Goal: Task Accomplishment & Management: Use online tool/utility

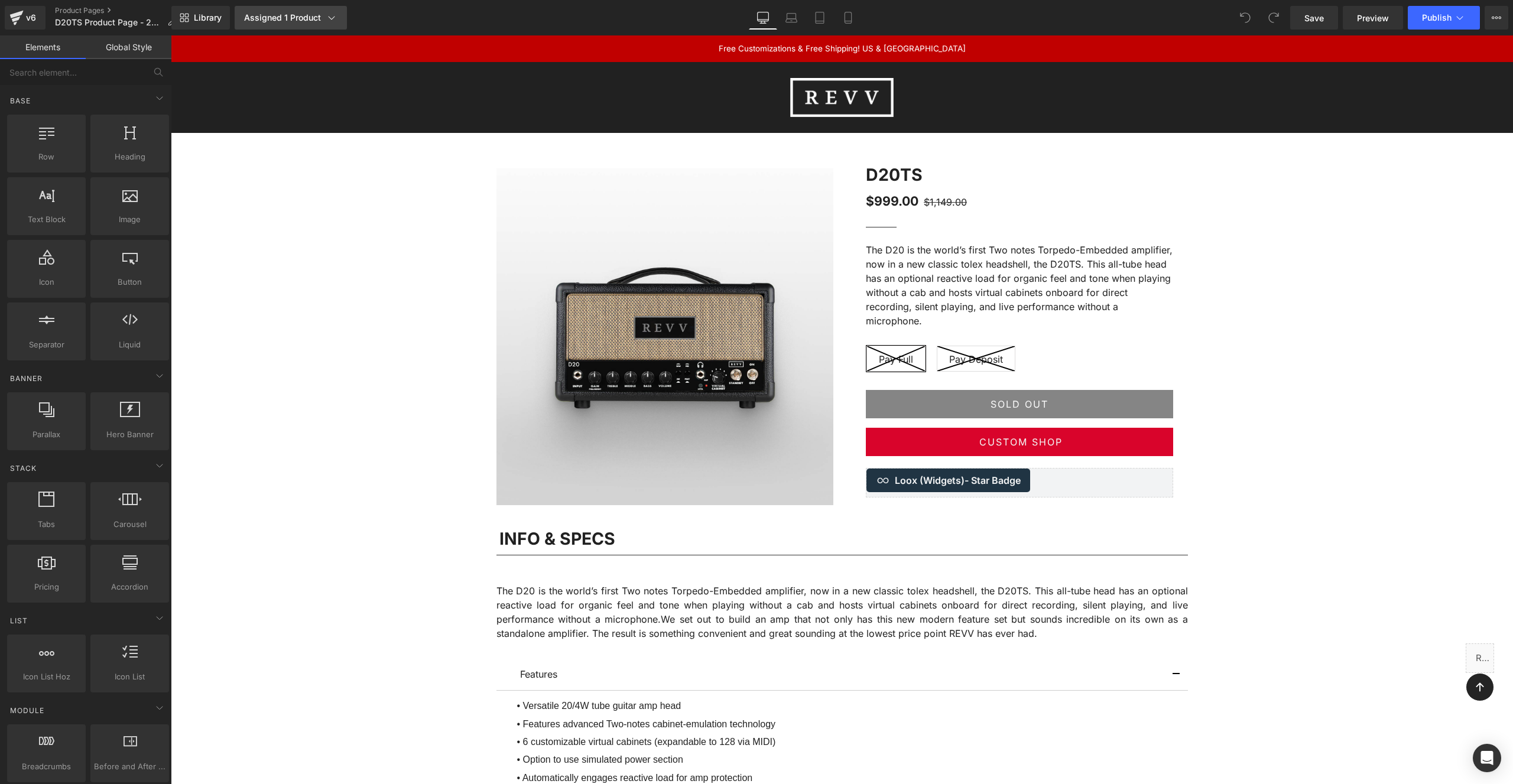
click at [312, 17] on div "Assigned 1 Product" at bounding box center [290, 18] width 93 height 12
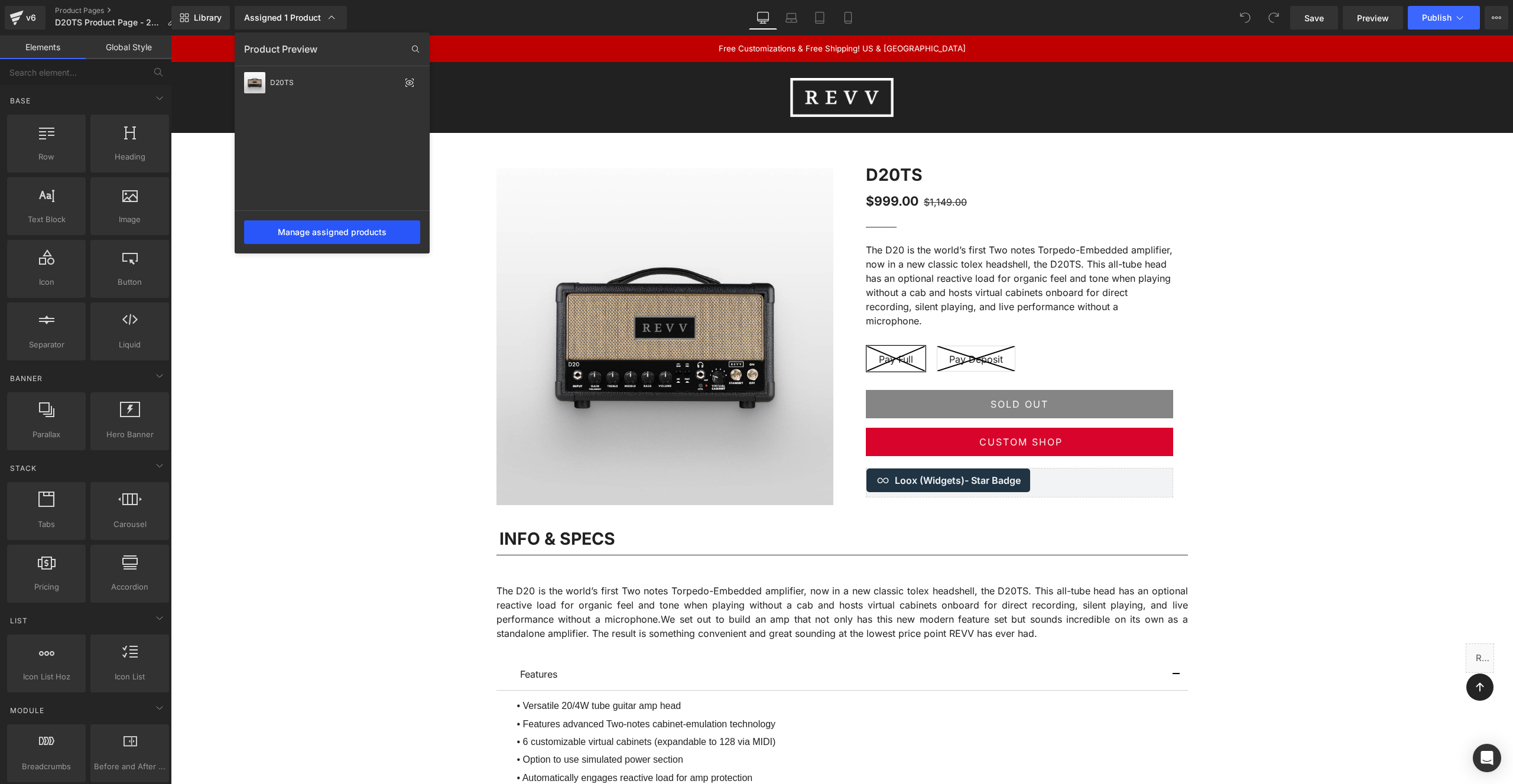
click at [296, 226] on div "Manage assigned products" at bounding box center [332, 232] width 176 height 23
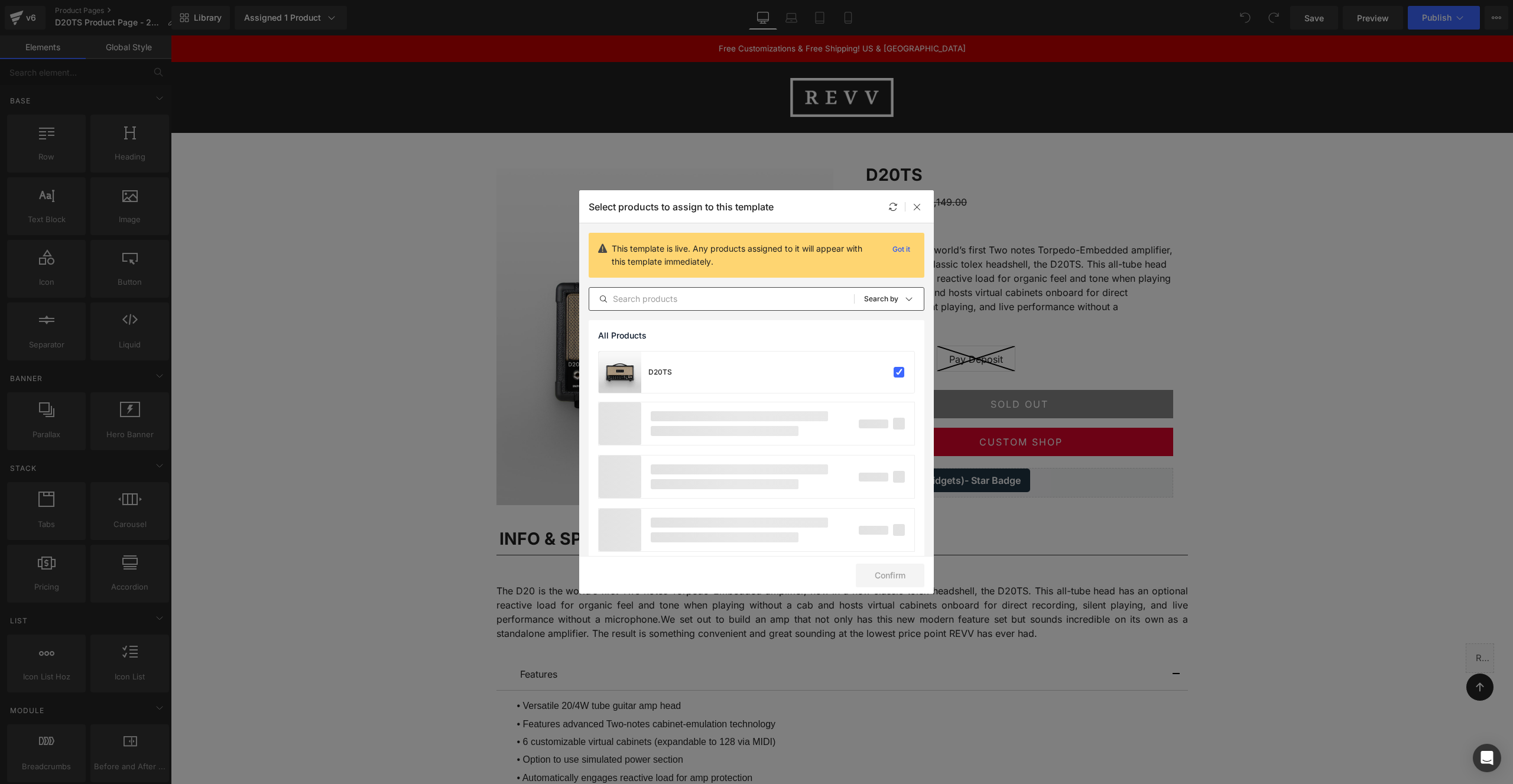
click at [705, 301] on input "text" at bounding box center [721, 299] width 265 height 14
type input "D20"
click at [907, 249] on p "Got it" at bounding box center [901, 249] width 27 height 14
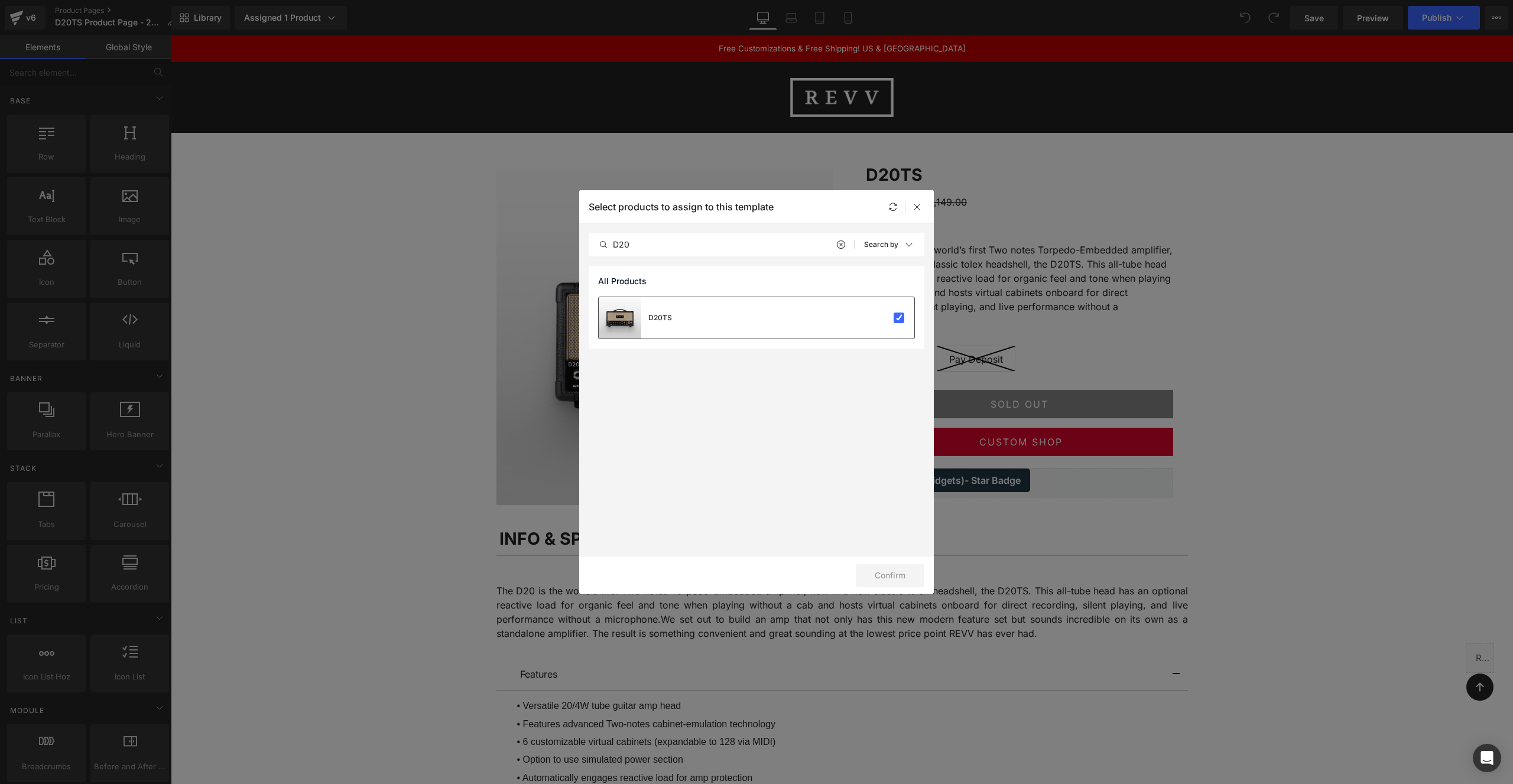
click at [702, 315] on div "D20TS" at bounding box center [756, 318] width 315 height 42
click at [805, 321] on div "D20TS Will be assigned to the default page" at bounding box center [756, 318] width 315 height 42
click at [891, 206] on icon at bounding box center [893, 206] width 10 height 10
click at [724, 244] on input "D20" at bounding box center [721, 244] width 265 height 14
click at [916, 207] on icon at bounding box center [917, 206] width 10 height 10
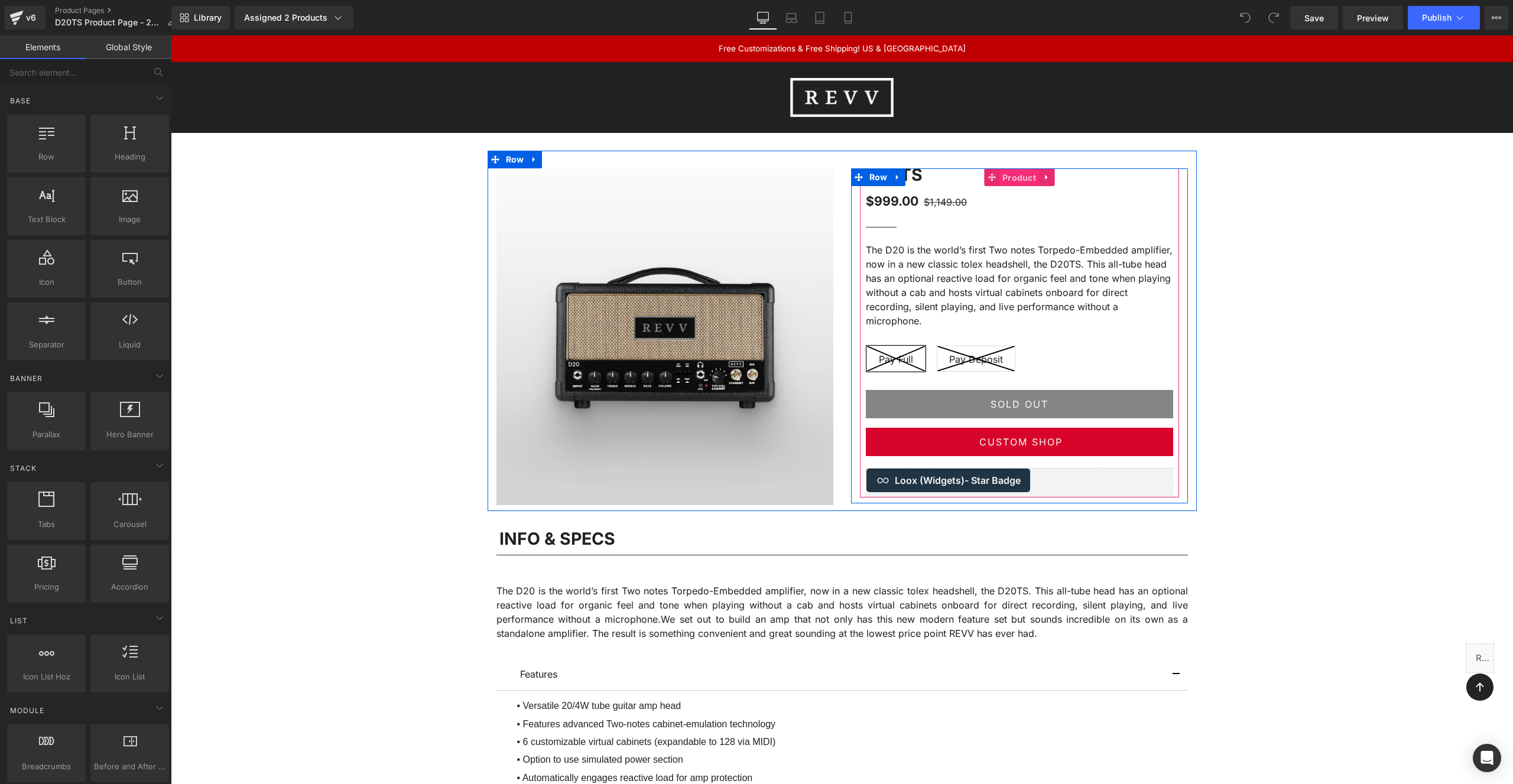
click at [1019, 179] on span "Product" at bounding box center [1019, 178] width 39 height 17
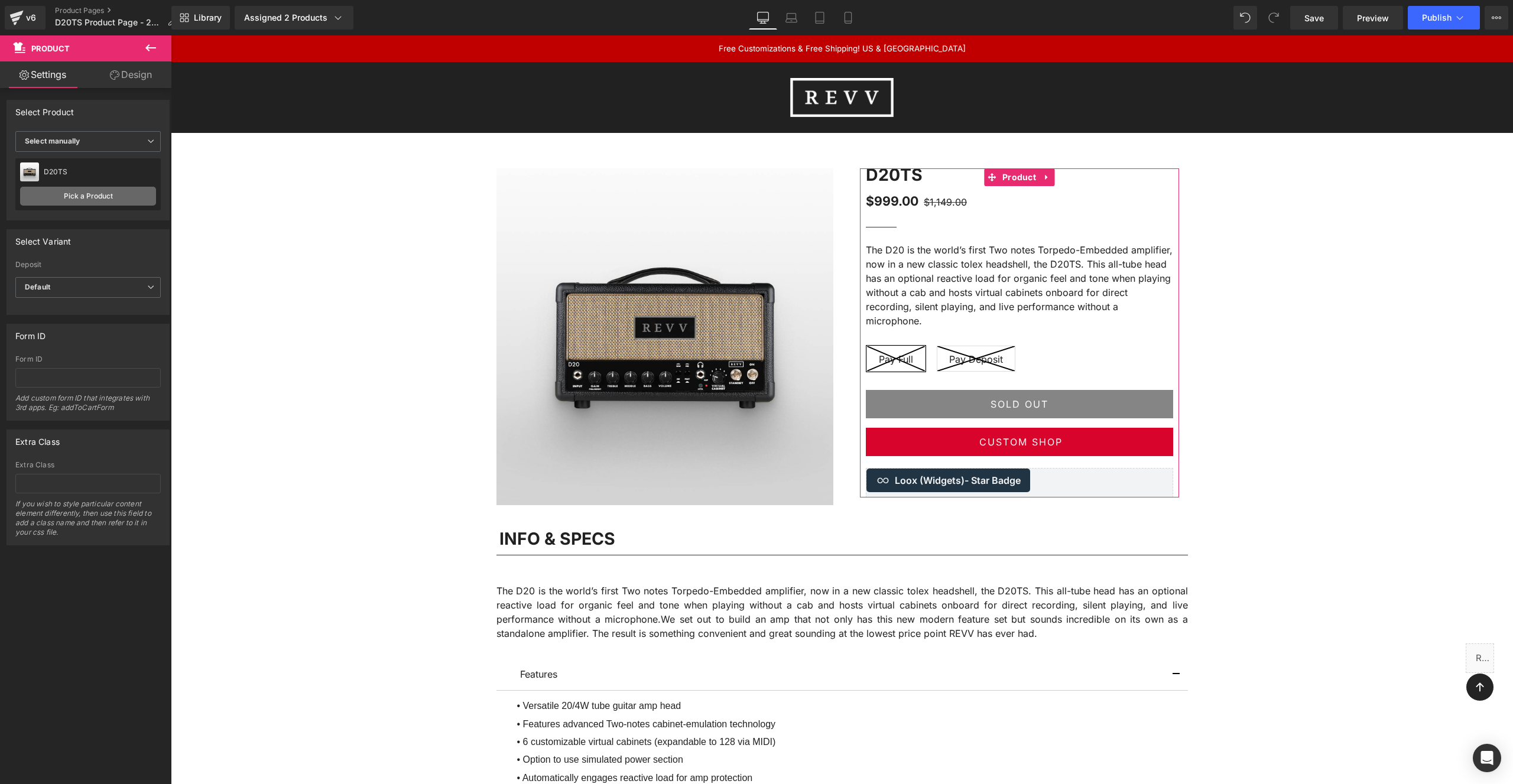
click at [67, 191] on link "Pick a Product" at bounding box center [88, 196] width 136 height 19
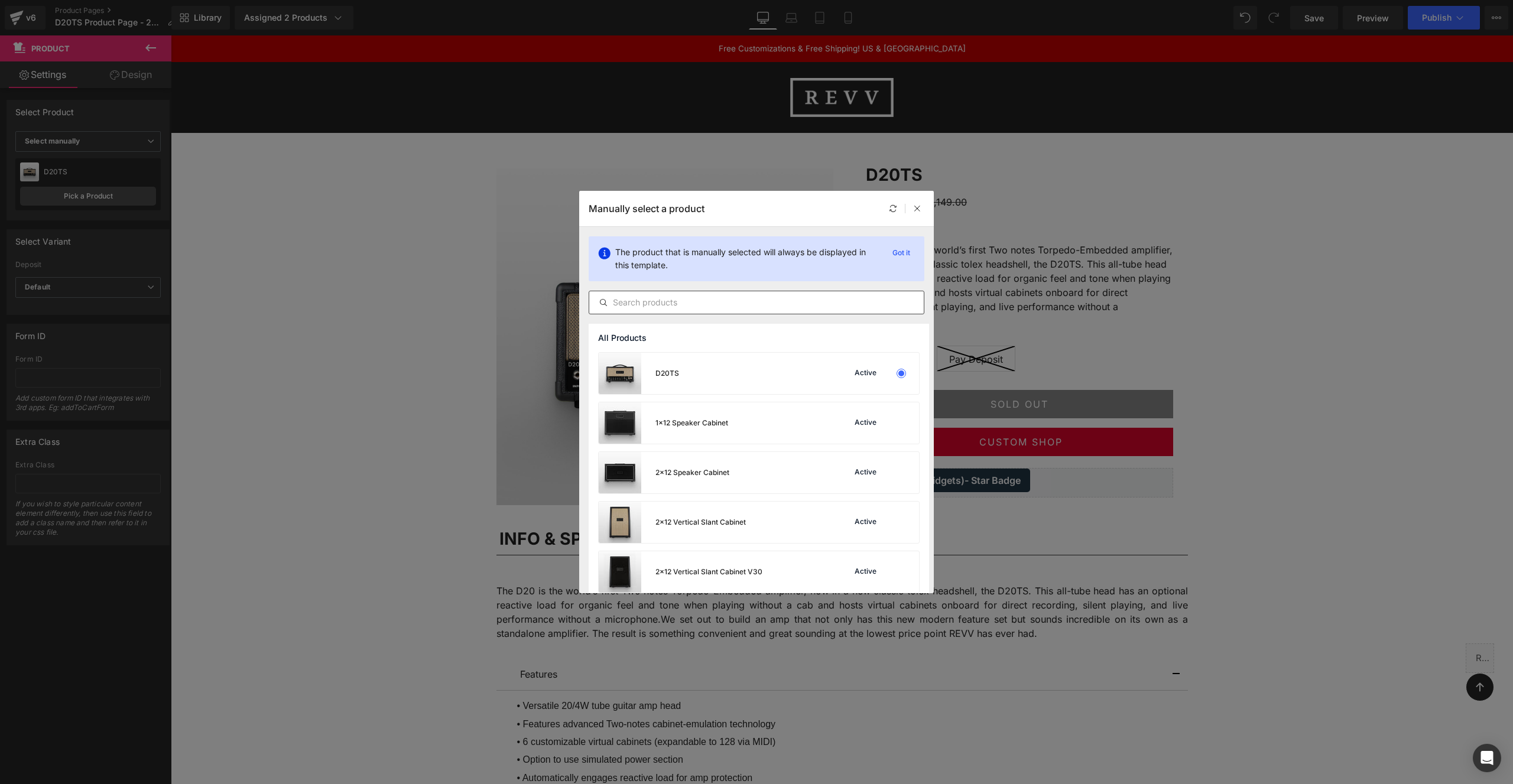
click at [681, 302] on input "text" at bounding box center [756, 302] width 334 height 14
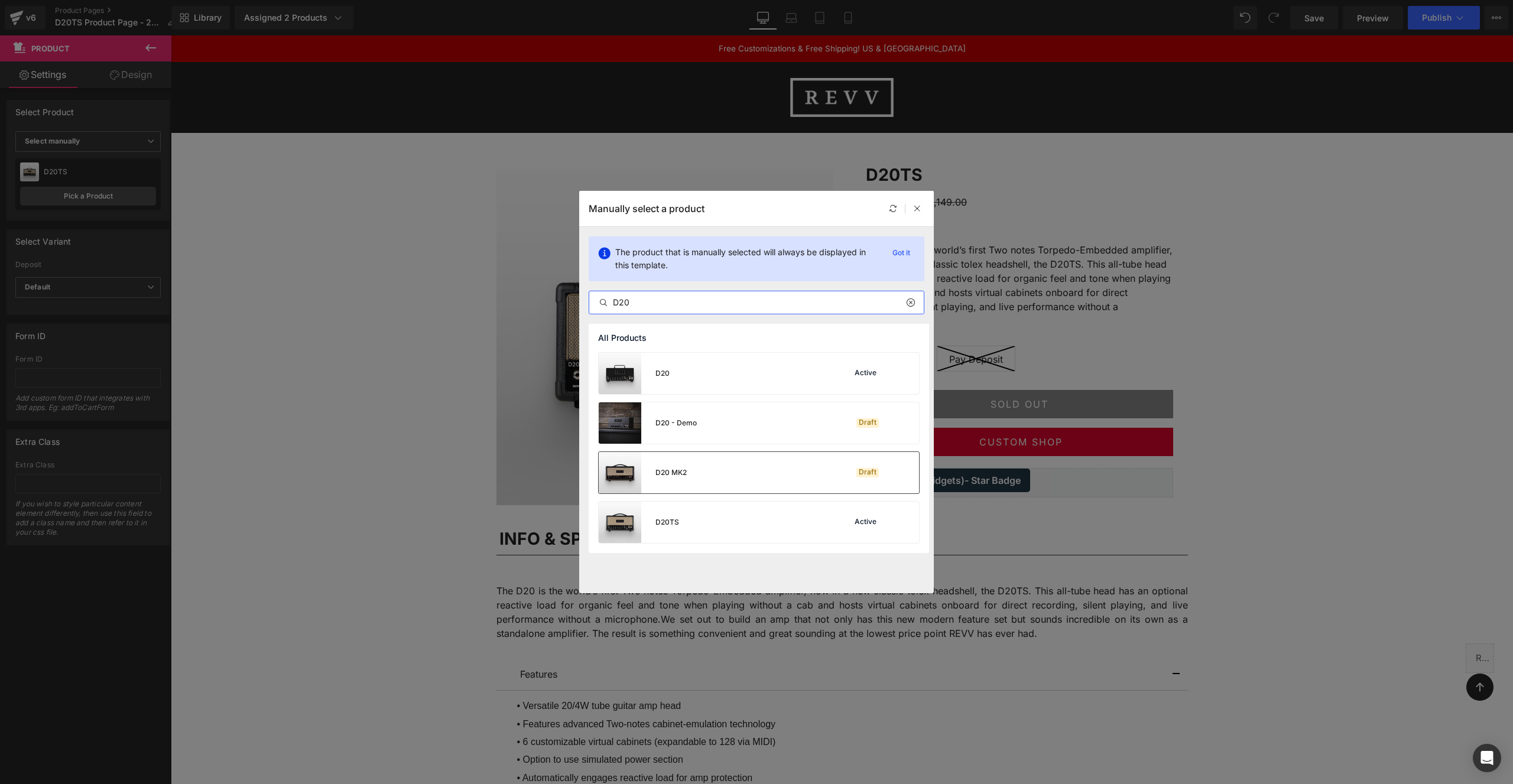
type input "D20"
click at [742, 475] on div "D20 MK2 Draft" at bounding box center [759, 473] width 321 height 42
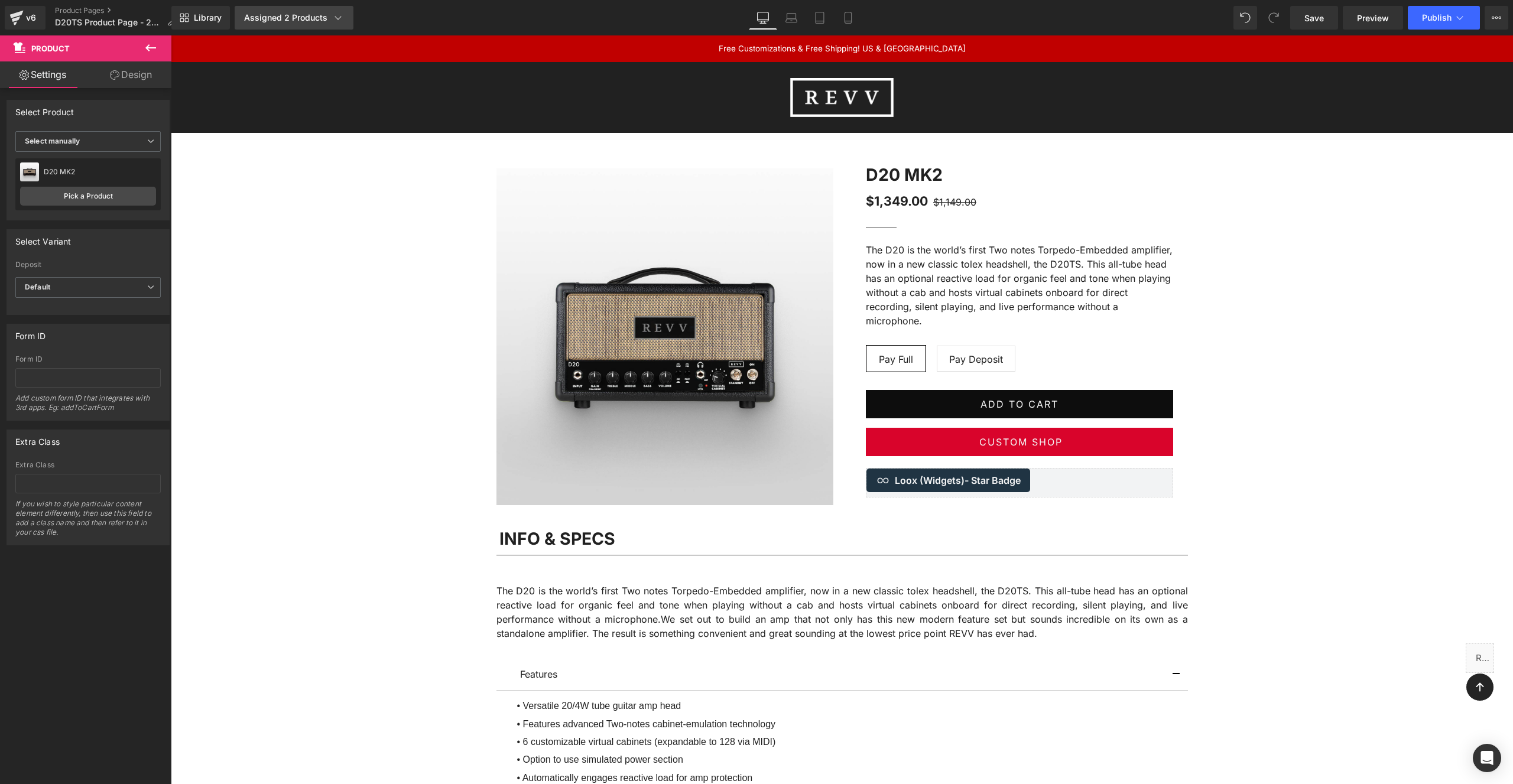
click at [319, 20] on div "Assigned 2 Products" at bounding box center [294, 18] width 100 height 12
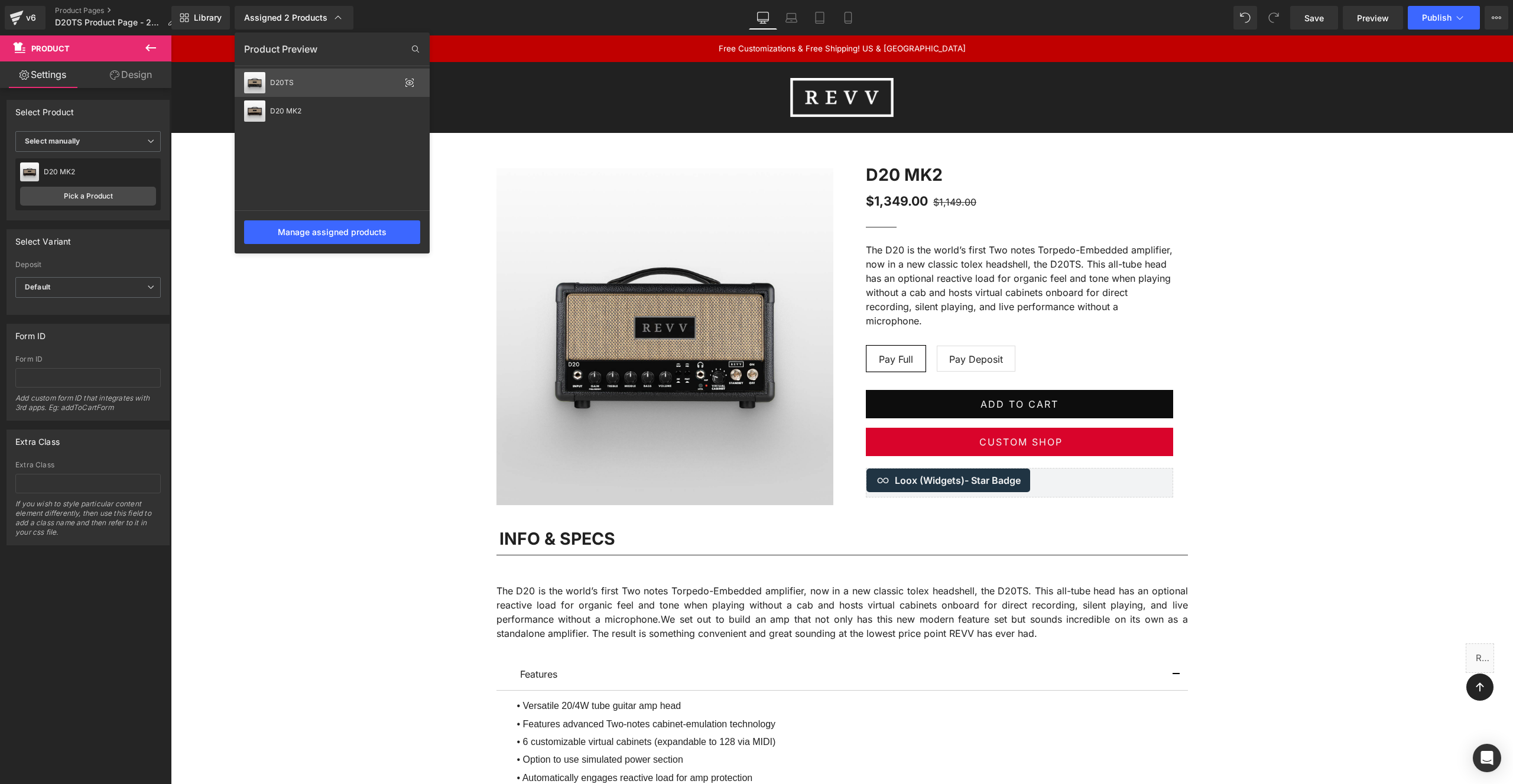
click at [370, 79] on div "D20TS" at bounding box center [335, 82] width 130 height 8
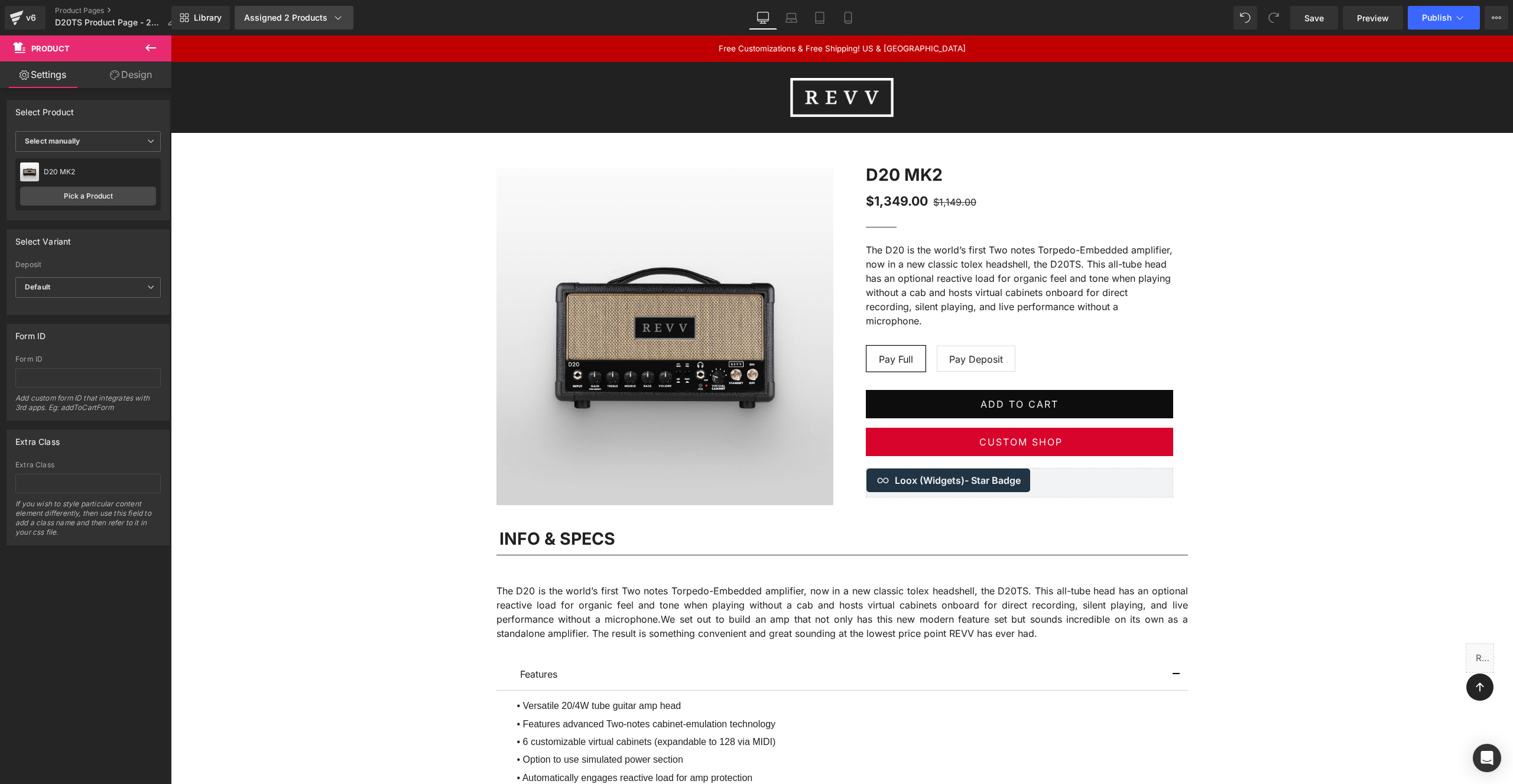
click at [318, 12] on div "Assigned 2 Products" at bounding box center [294, 18] width 100 height 12
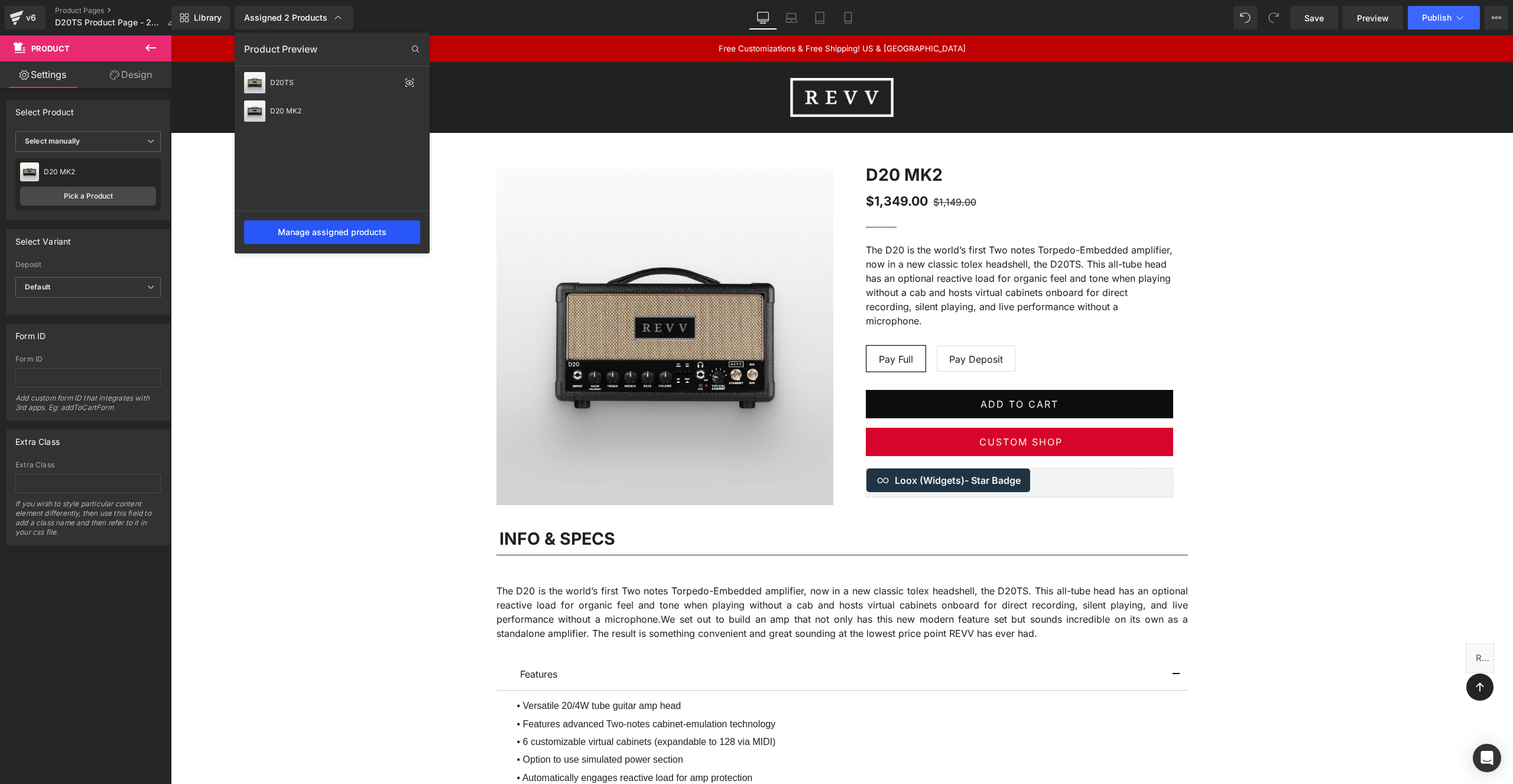
click at [331, 228] on div "Manage assigned products" at bounding box center [332, 232] width 176 height 23
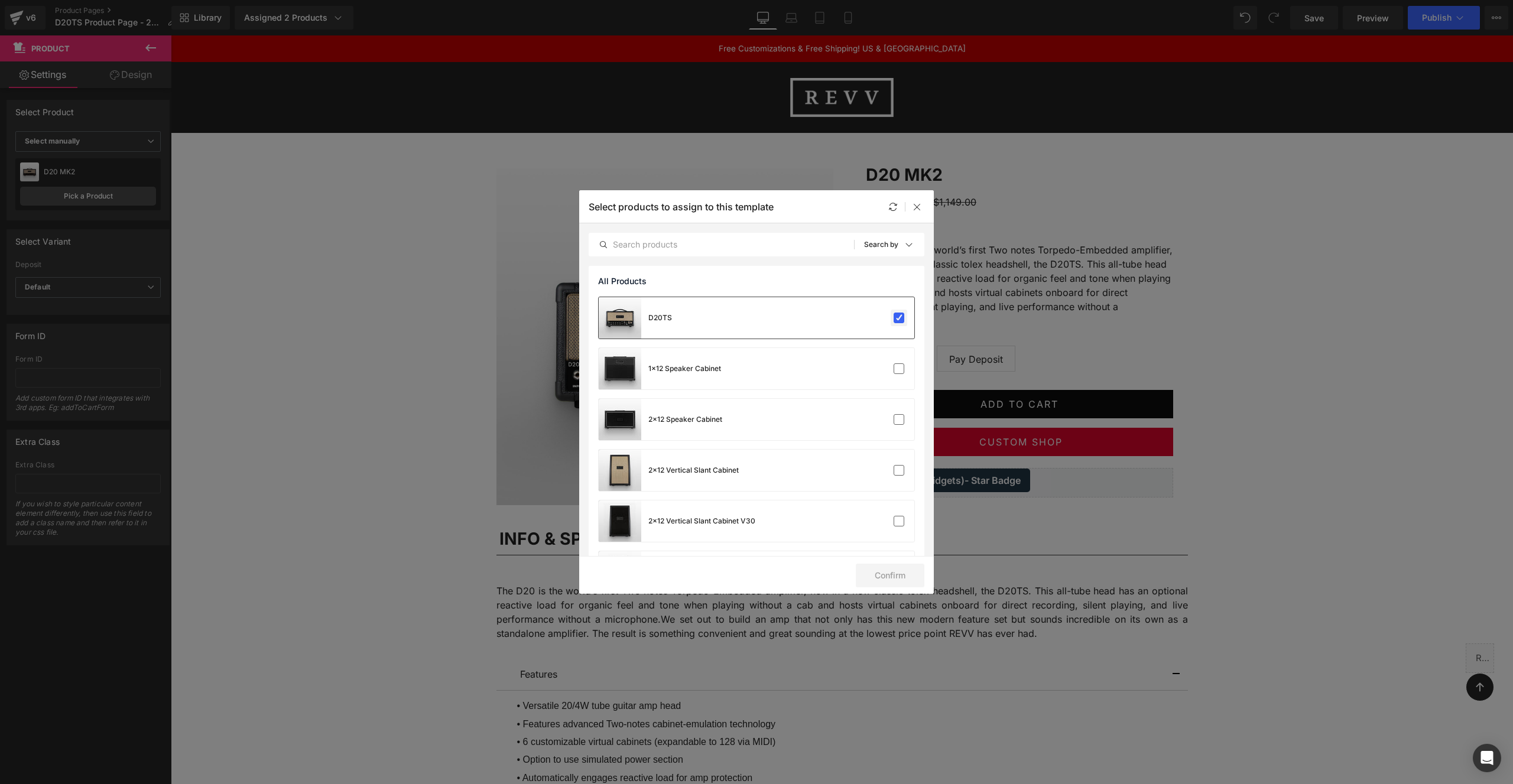
click at [895, 317] on label at bounding box center [899, 318] width 11 height 11
click at [899, 318] on input "checkbox" at bounding box center [899, 318] width 0 height 0
click at [891, 573] on button "Confirm" at bounding box center [890, 575] width 69 height 23
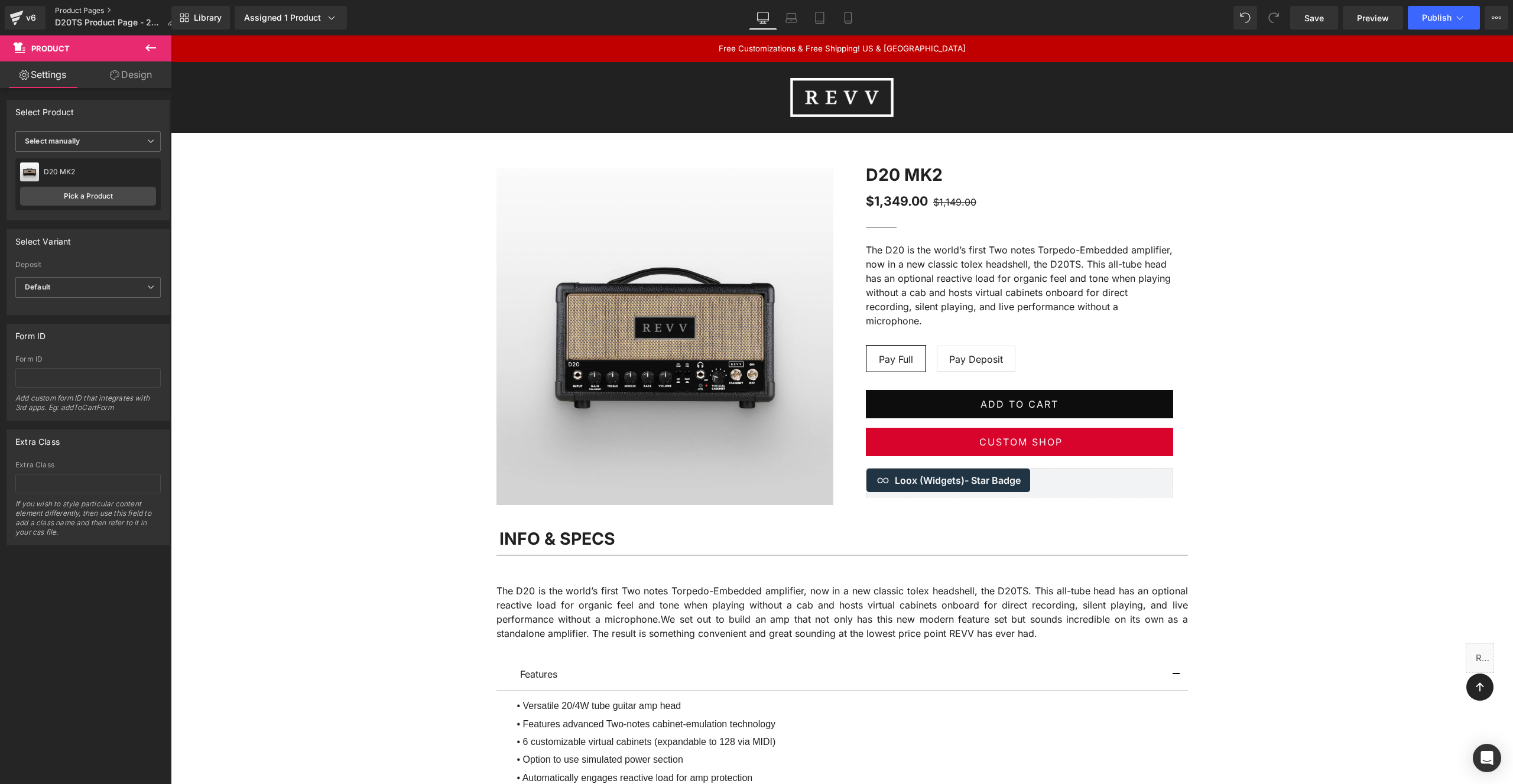
click at [81, 11] on link "Product Pages" at bounding box center [120, 11] width 130 height 10
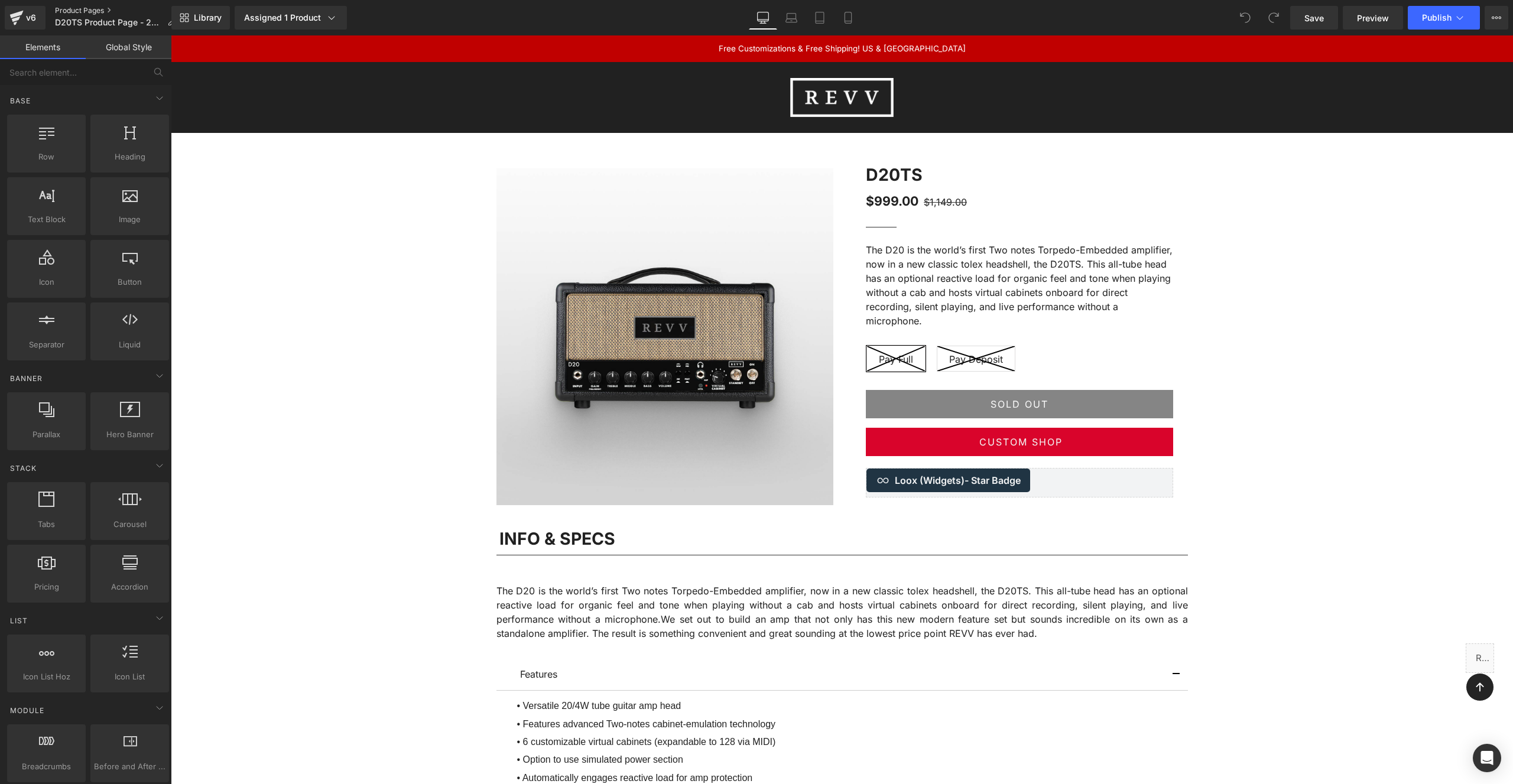
click at [77, 10] on link "Product Pages" at bounding box center [120, 11] width 130 height 10
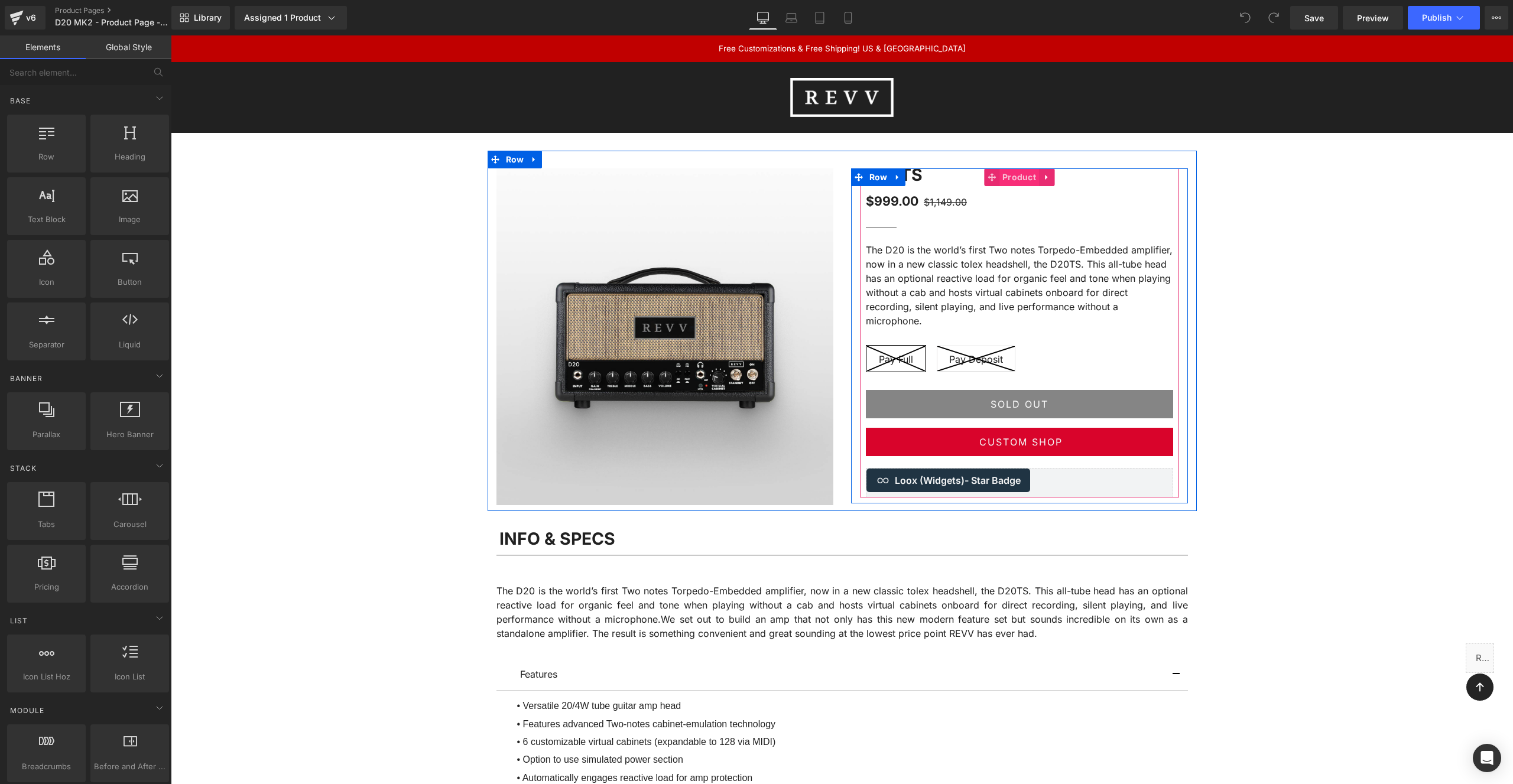
click at [1019, 177] on span "Product" at bounding box center [1019, 177] width 39 height 17
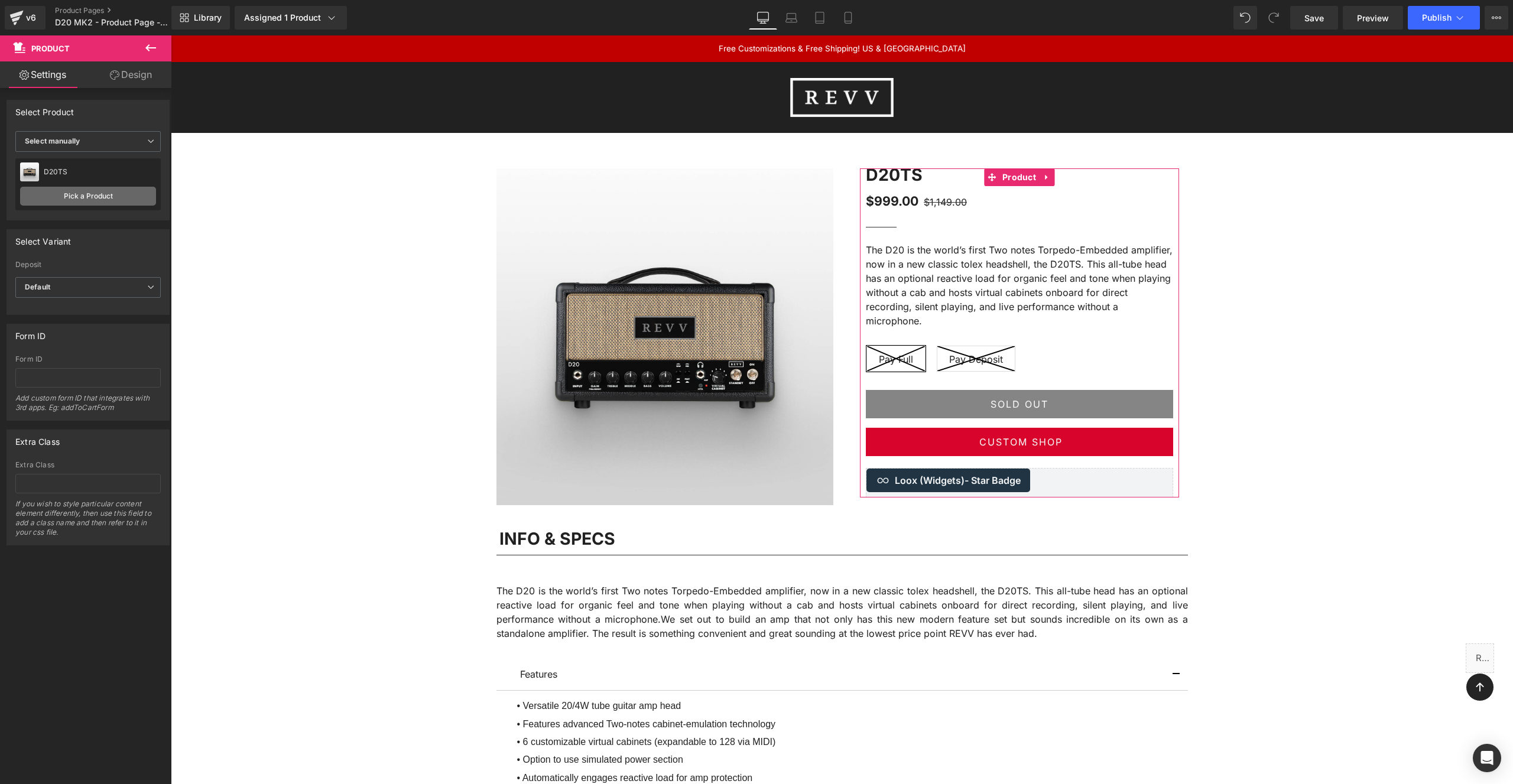
click at [71, 200] on link "Pick a Product" at bounding box center [88, 196] width 136 height 19
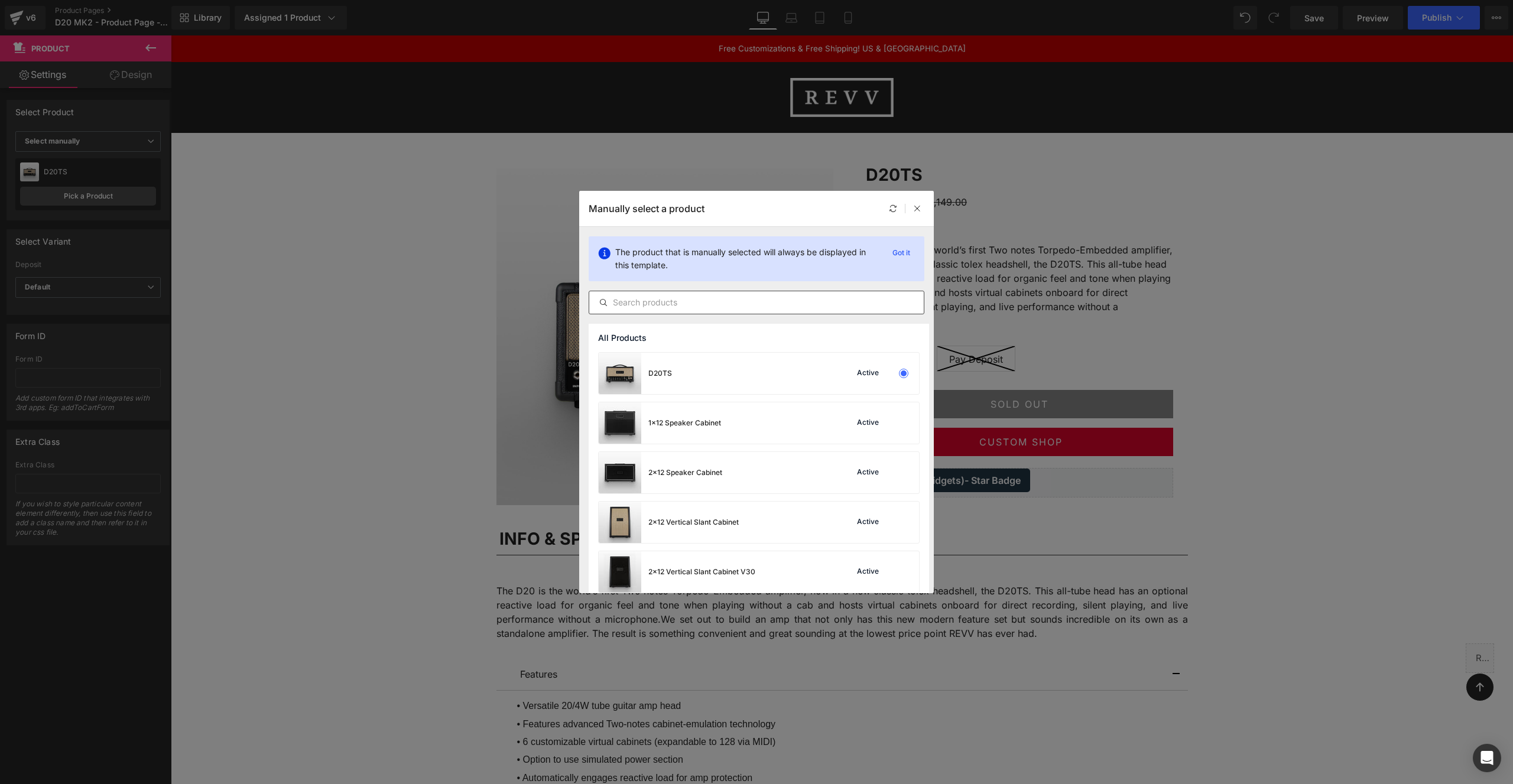
click at [689, 303] on input "text" at bounding box center [756, 302] width 334 height 14
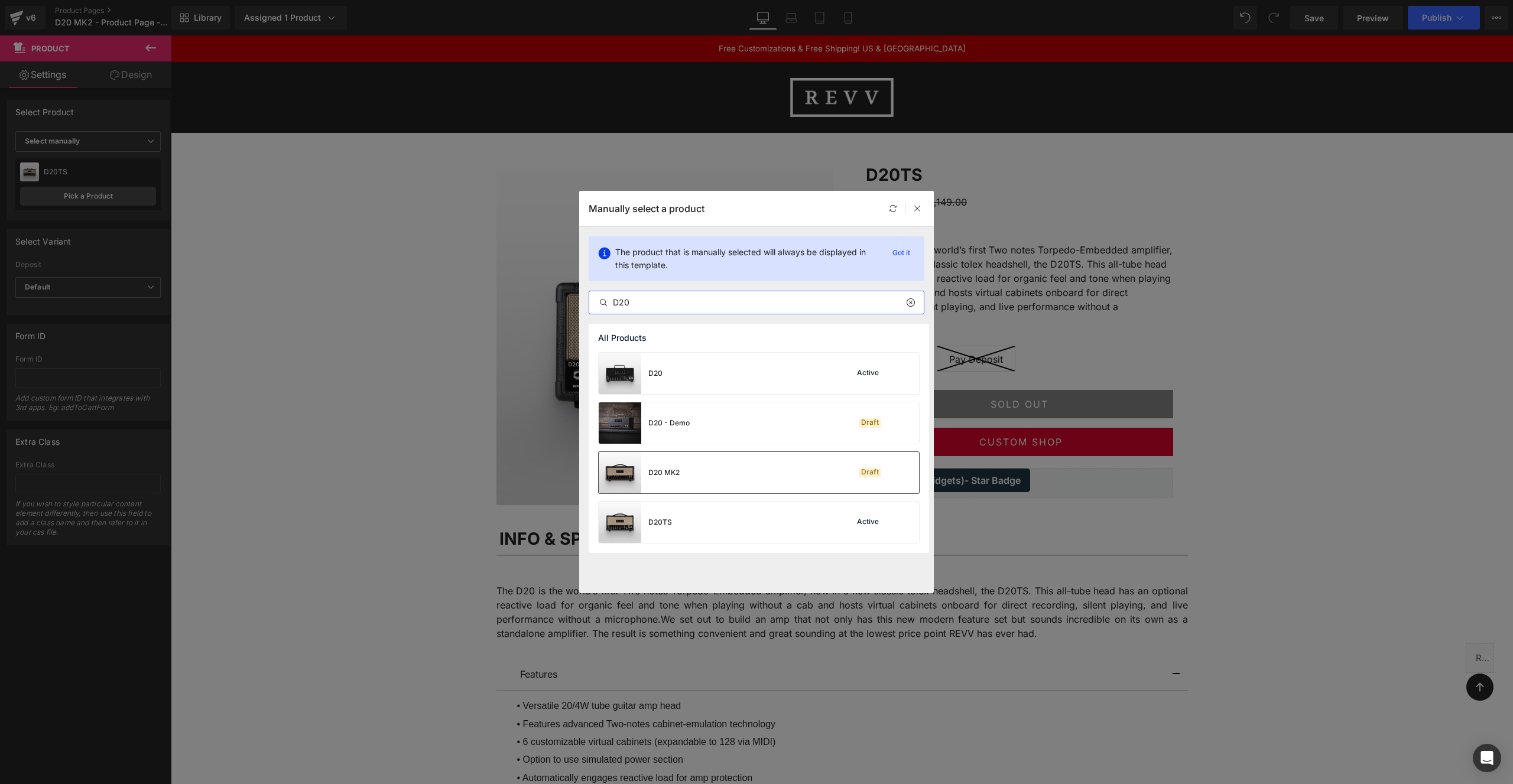
type input "D20"
click at [727, 475] on div "D20 MK2 Draft" at bounding box center [759, 473] width 321 height 42
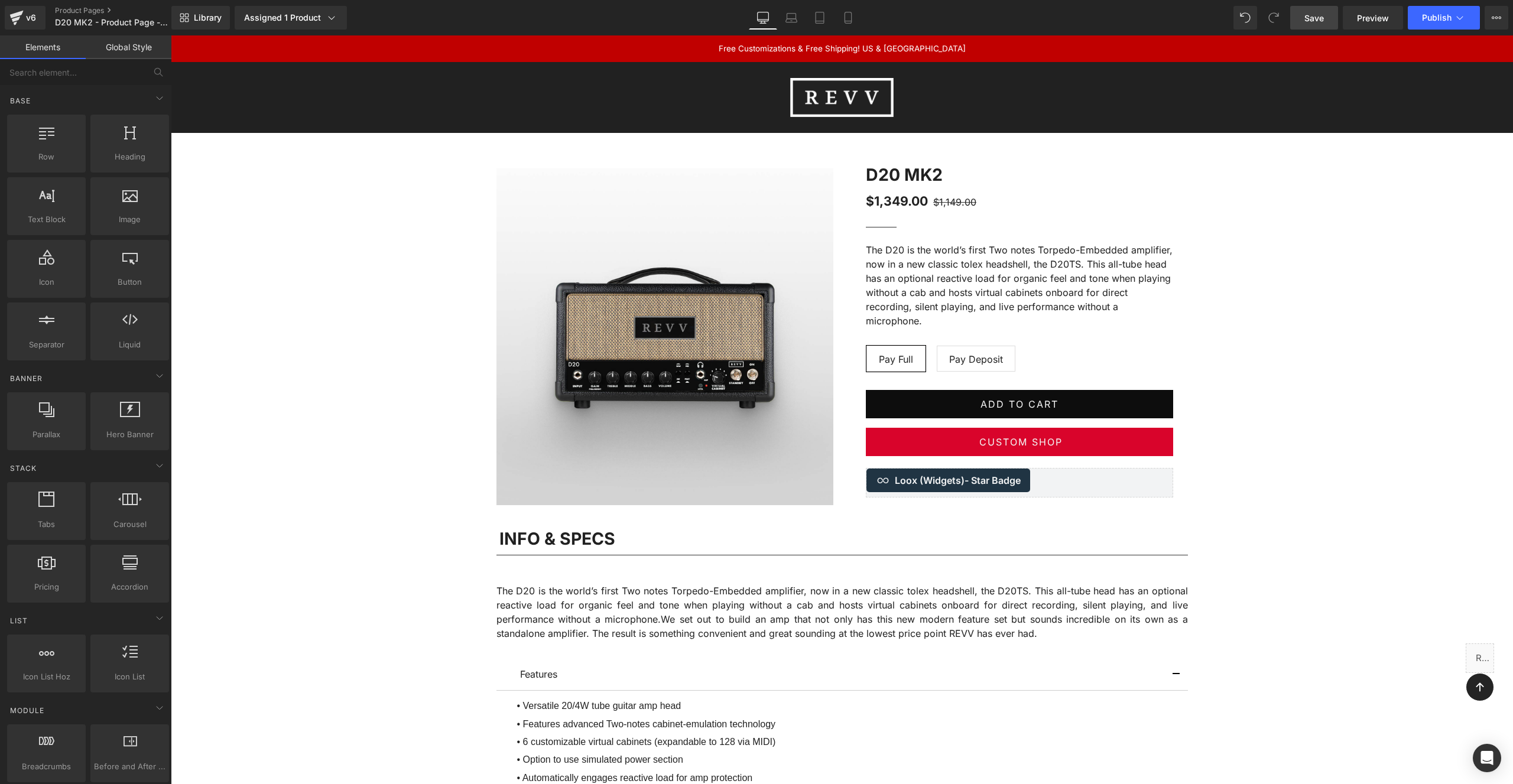
click at [1319, 16] on span "Save" at bounding box center [1314, 18] width 20 height 12
drag, startPoint x: 1310, startPoint y: 16, endPoint x: 1254, endPoint y: 17, distance: 56.0
click at [1310, 16] on span "Save" at bounding box center [1314, 18] width 20 height 12
click at [97, 9] on link "Product Pages" at bounding box center [123, 11] width 136 height 10
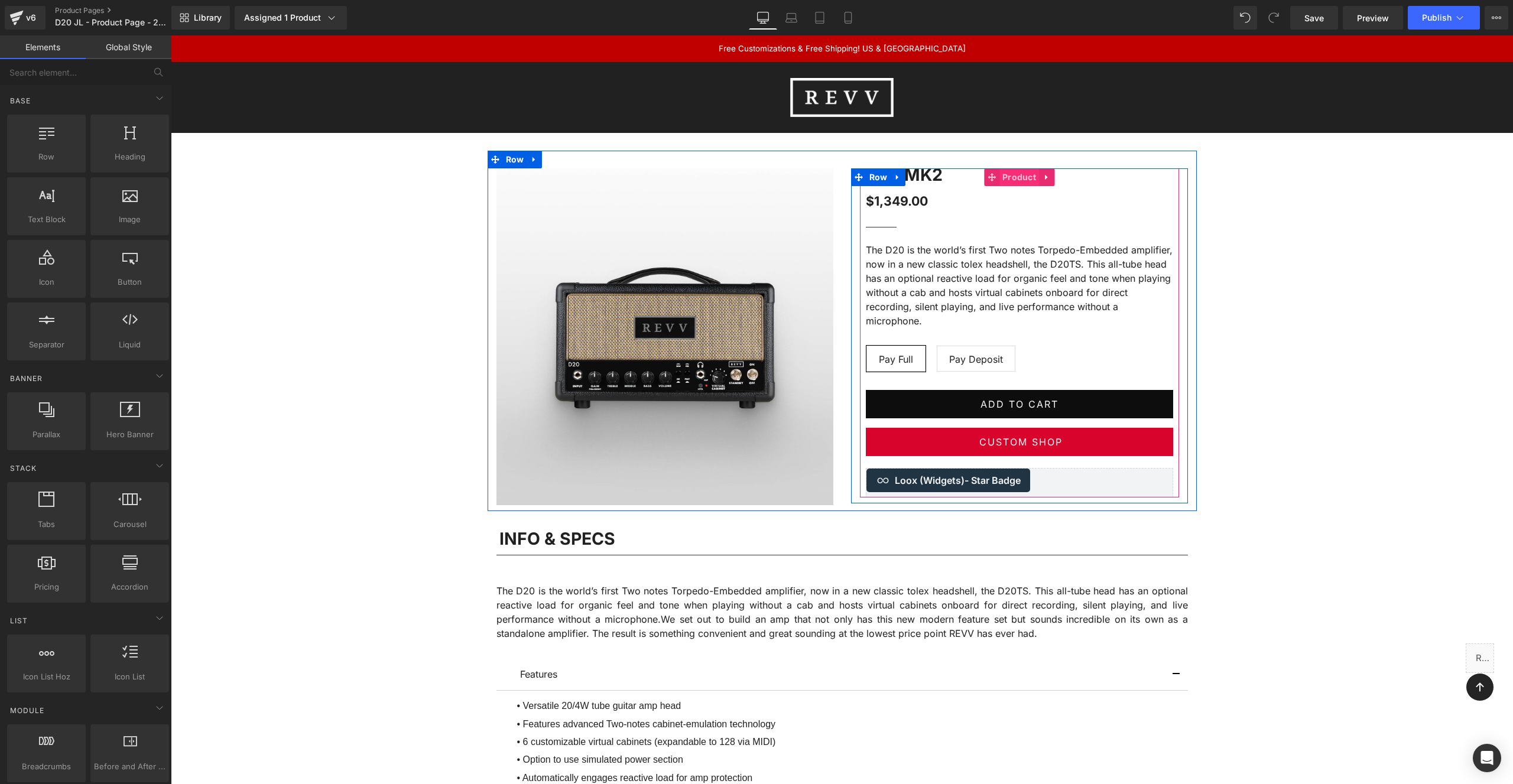
click at [1021, 180] on span "Product" at bounding box center [1019, 177] width 39 height 17
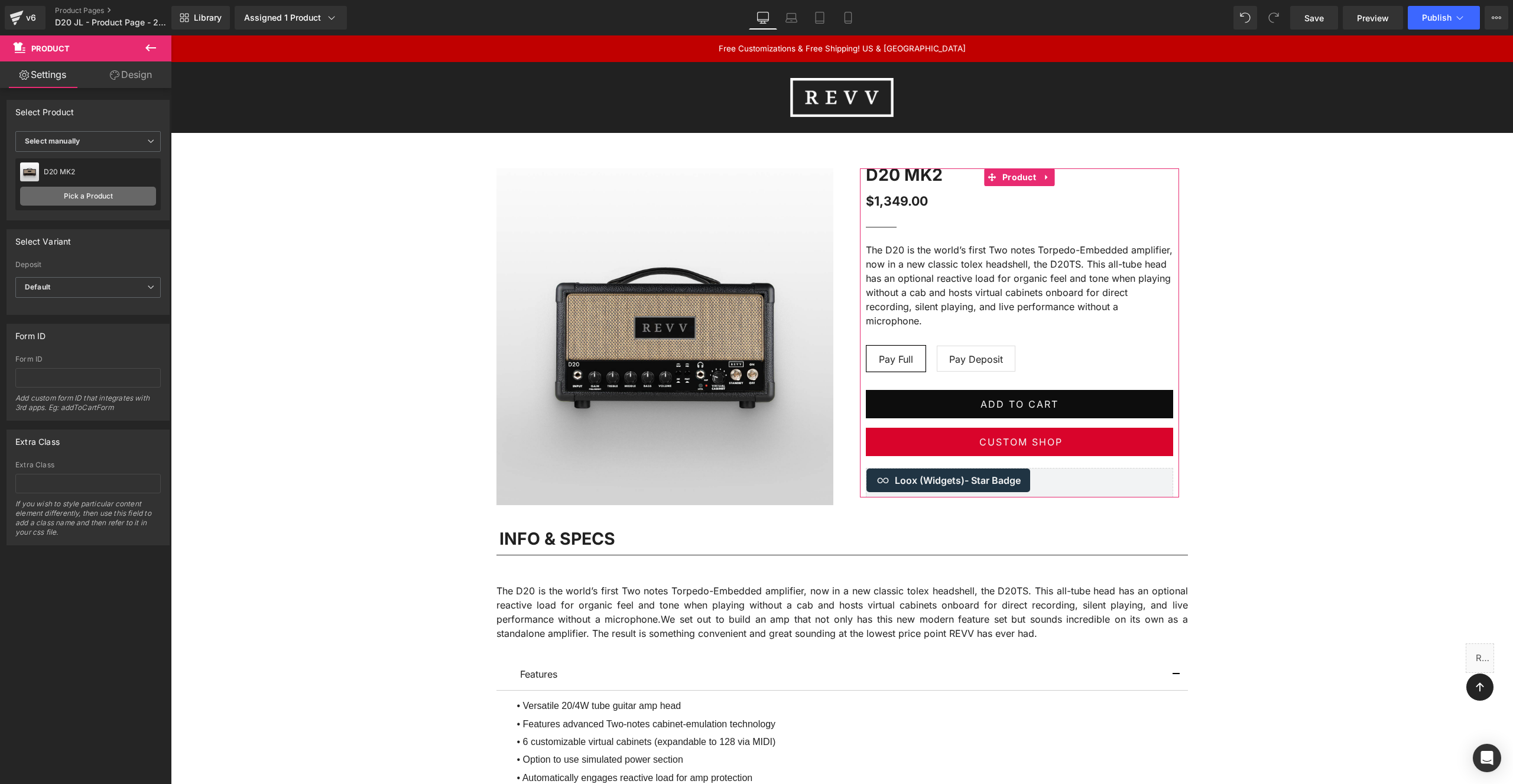
click at [79, 191] on link "Pick a Product" at bounding box center [88, 196] width 136 height 19
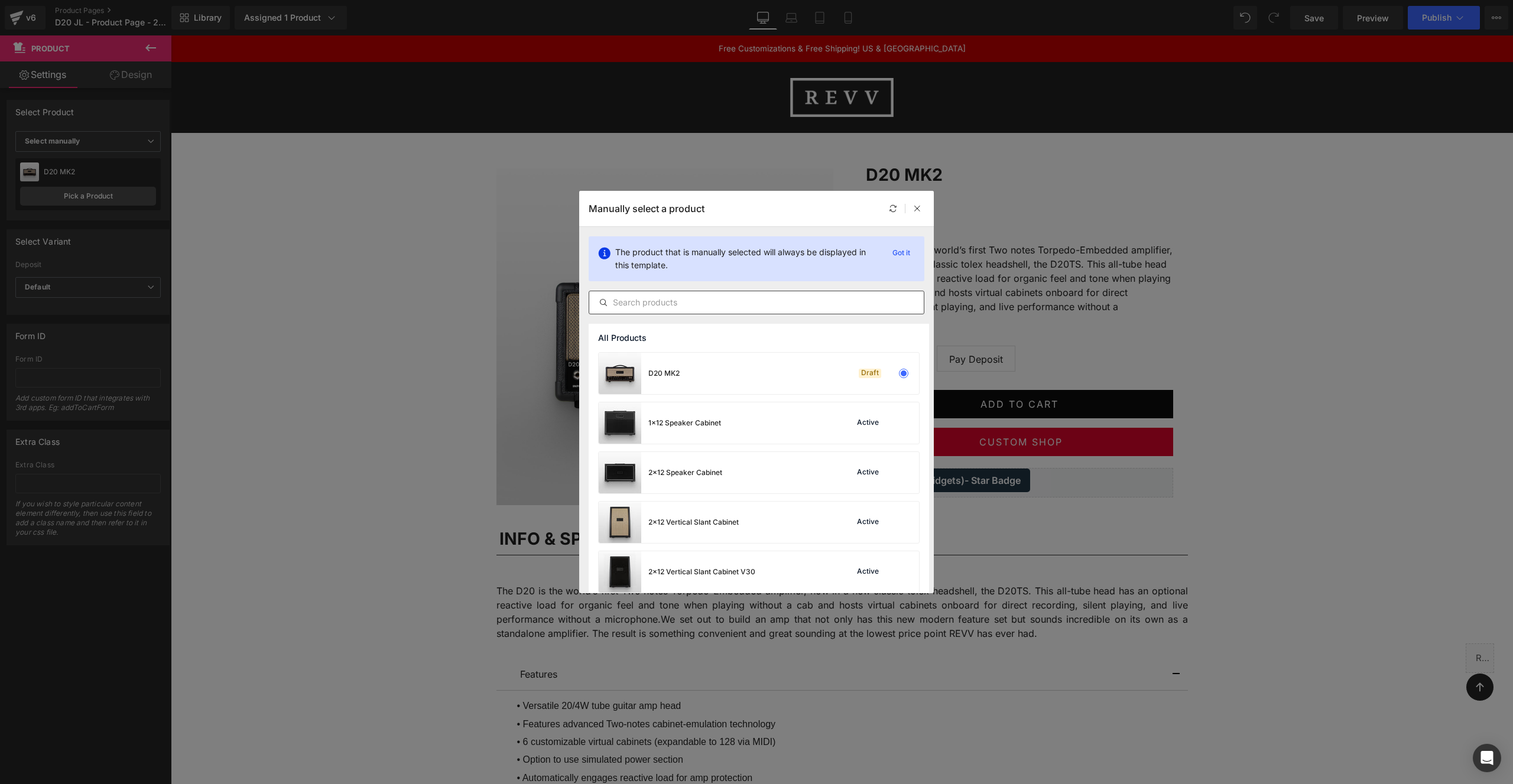
click at [661, 309] on input "text" at bounding box center [756, 302] width 334 height 14
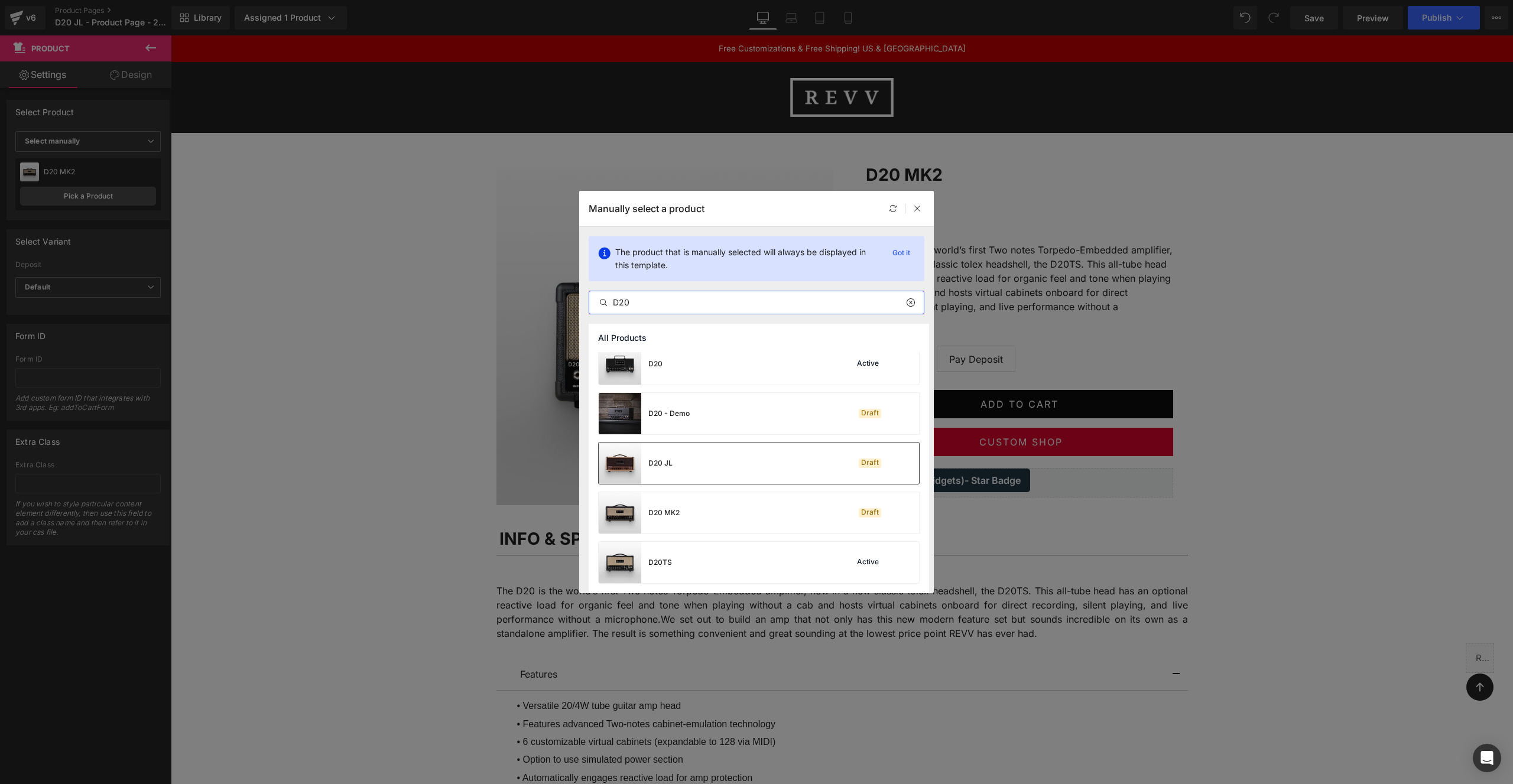
type input "D20"
click at [705, 463] on div "D20 JL Draft" at bounding box center [759, 463] width 321 height 42
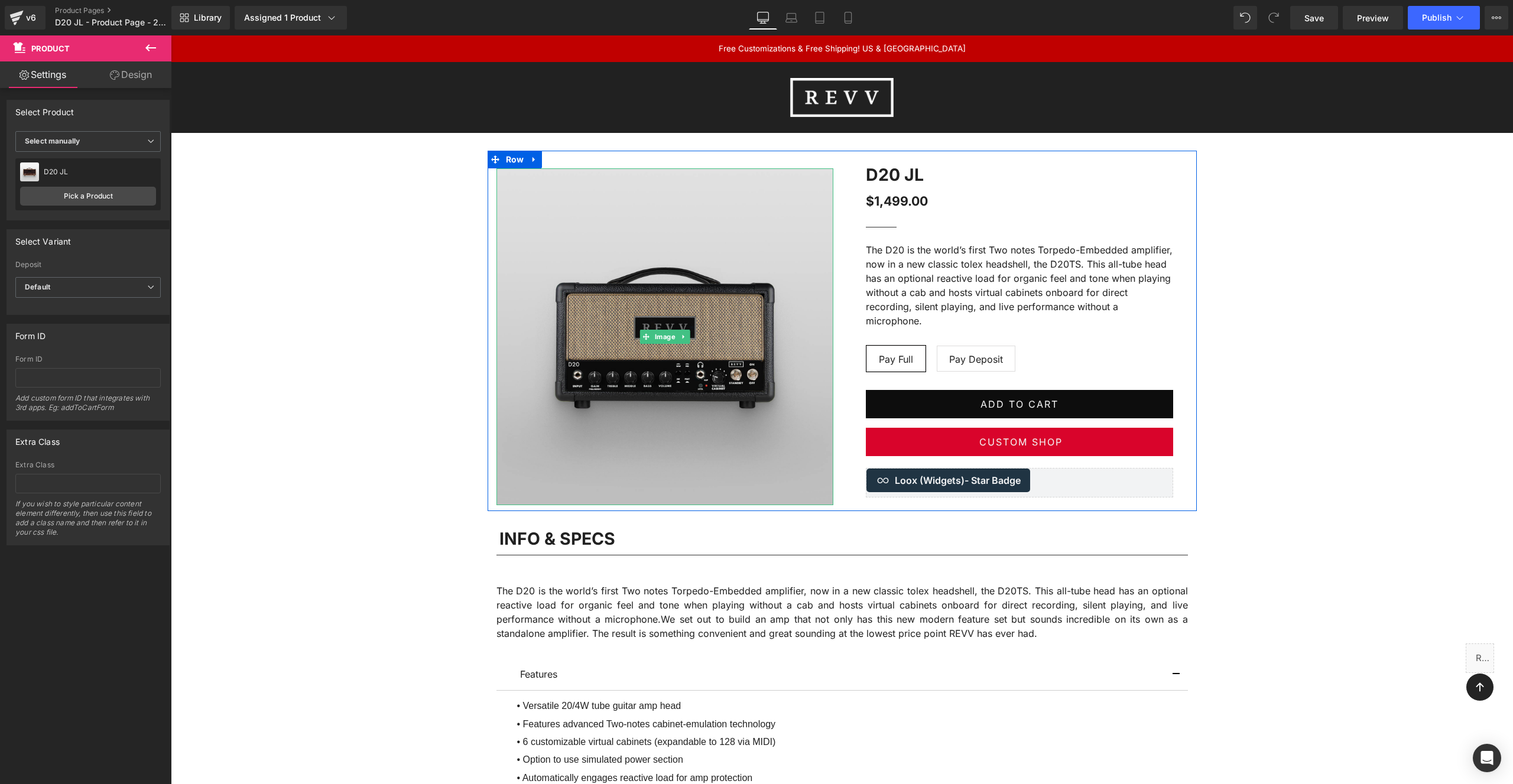
click at [665, 292] on img at bounding box center [665, 336] width 336 height 336
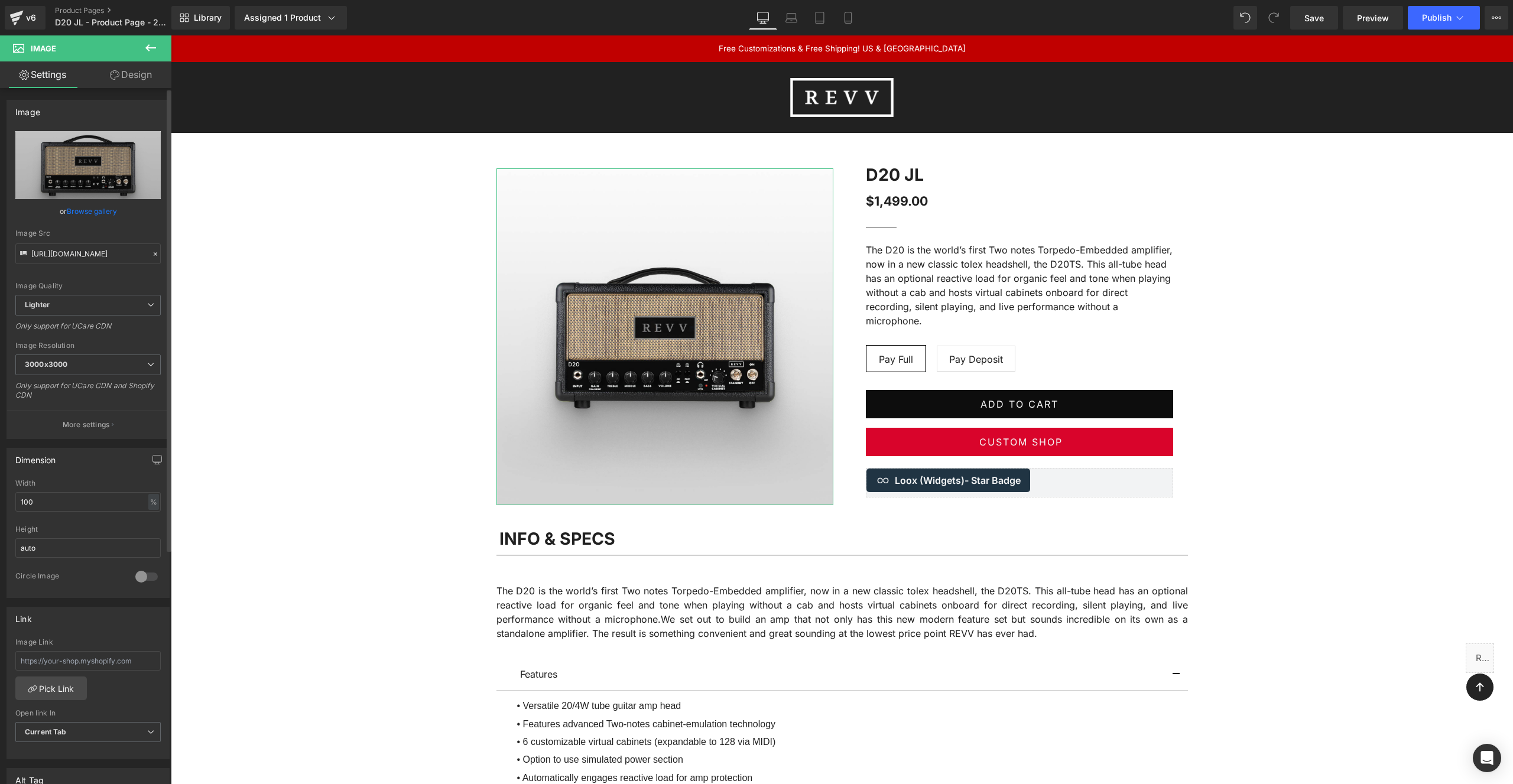
click at [91, 211] on link "Browse gallery" at bounding box center [91, 211] width 50 height 20
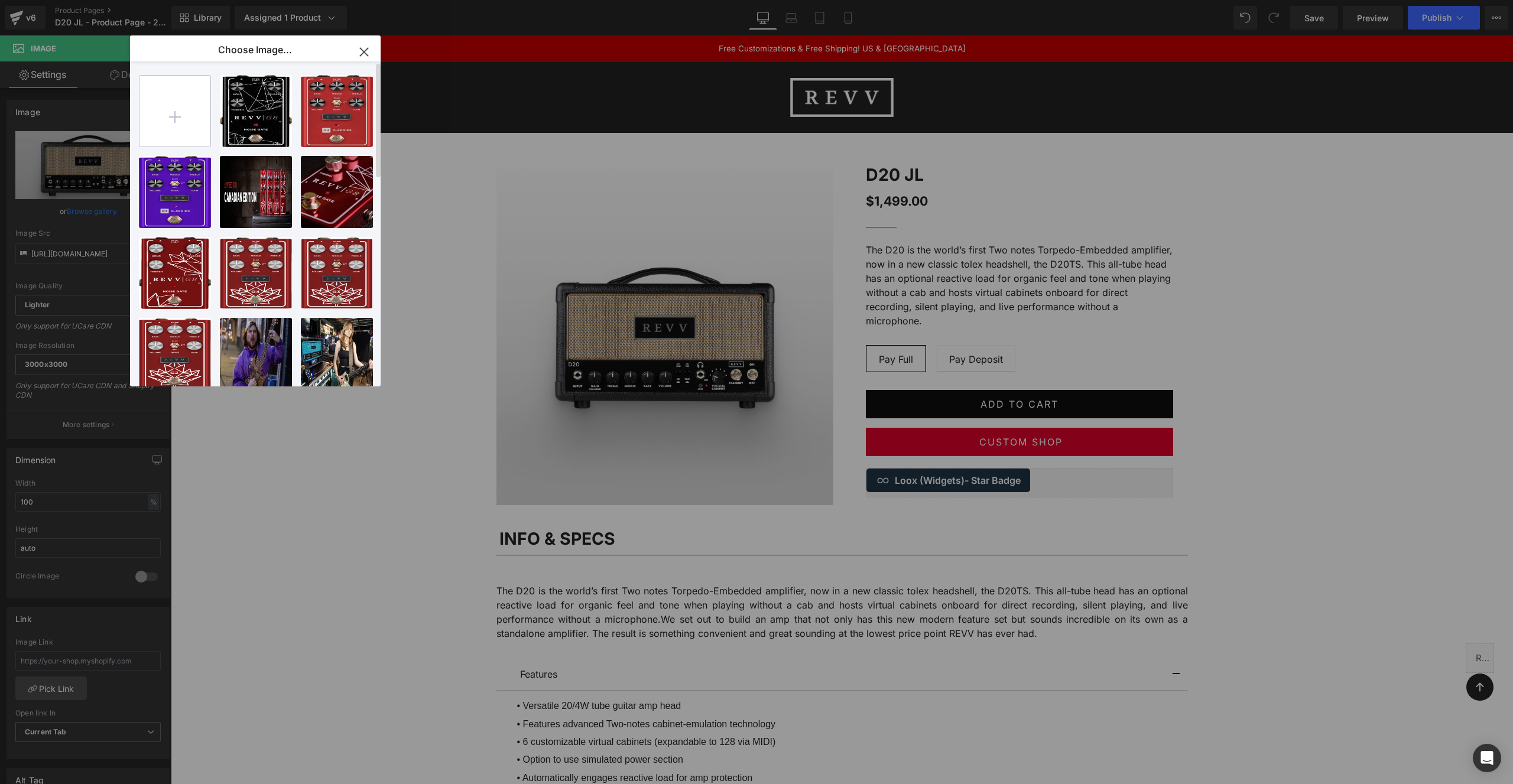
click at [179, 122] on input "file" at bounding box center [175, 111] width 71 height 71
type input "C:\fakepath\REVV - D20JL - Front.jpg"
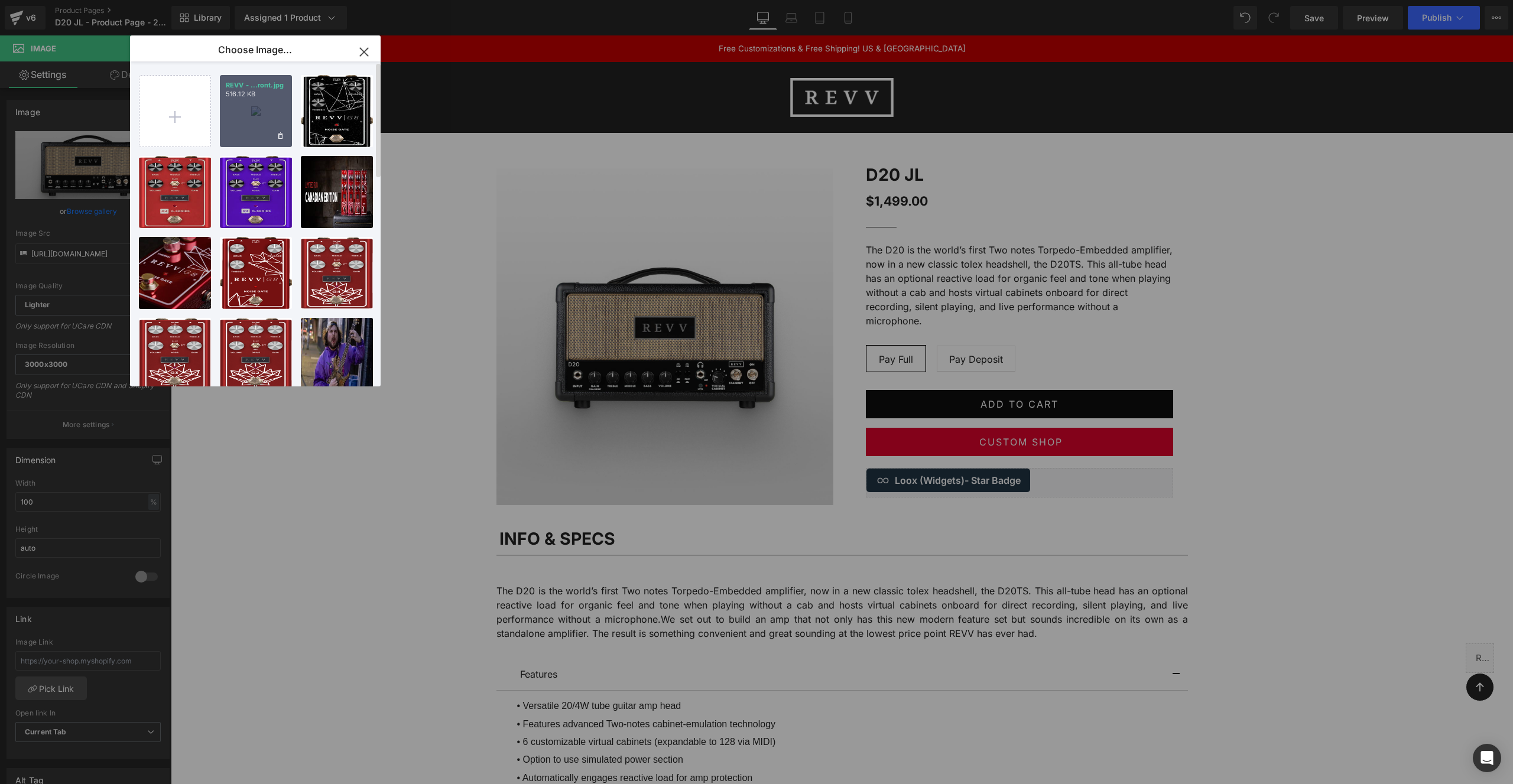
click at [256, 108] on div "REVV - ...ront.jpg 516.12 KB" at bounding box center [256, 110] width 72 height 72
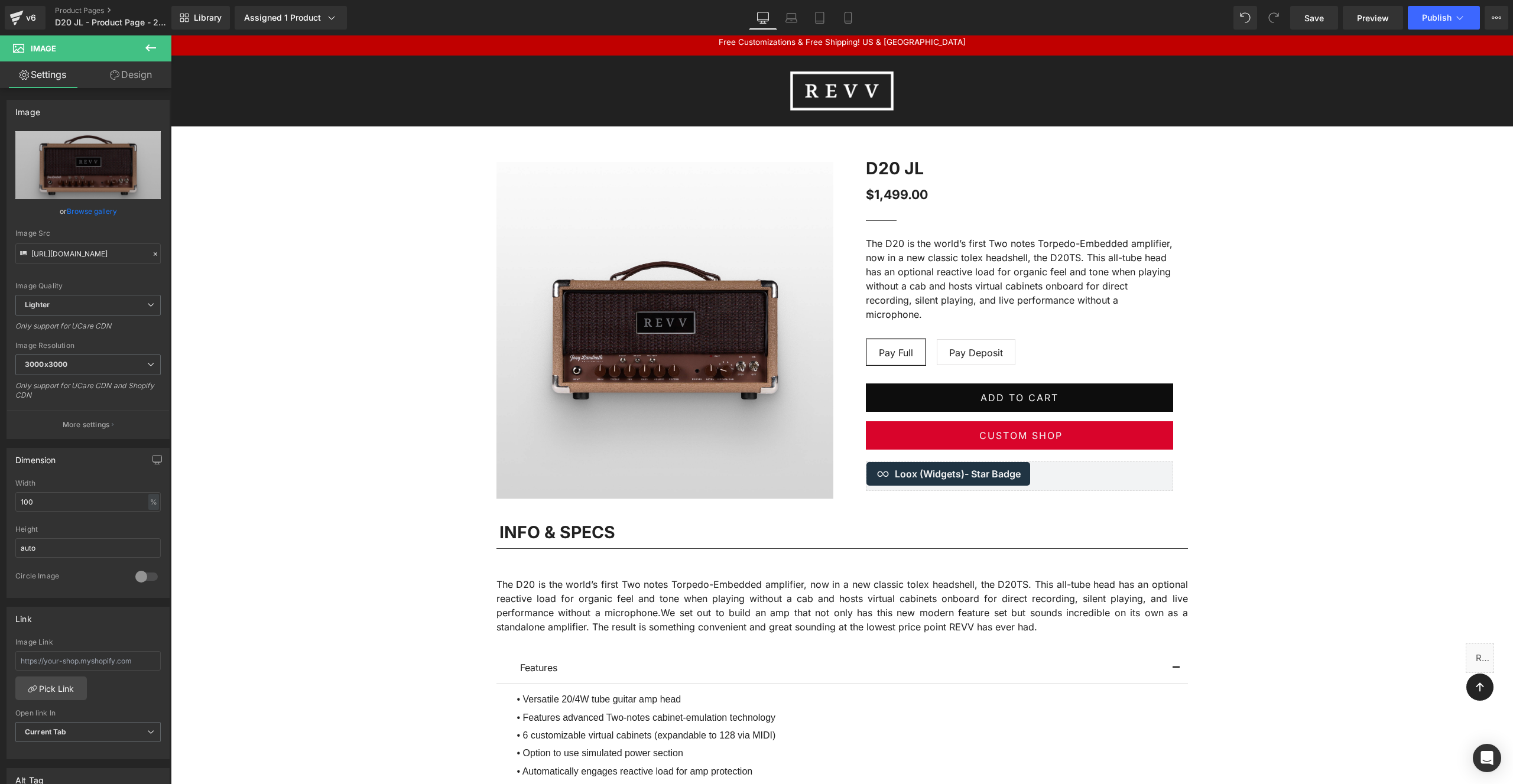
scroll to position [0, 0]
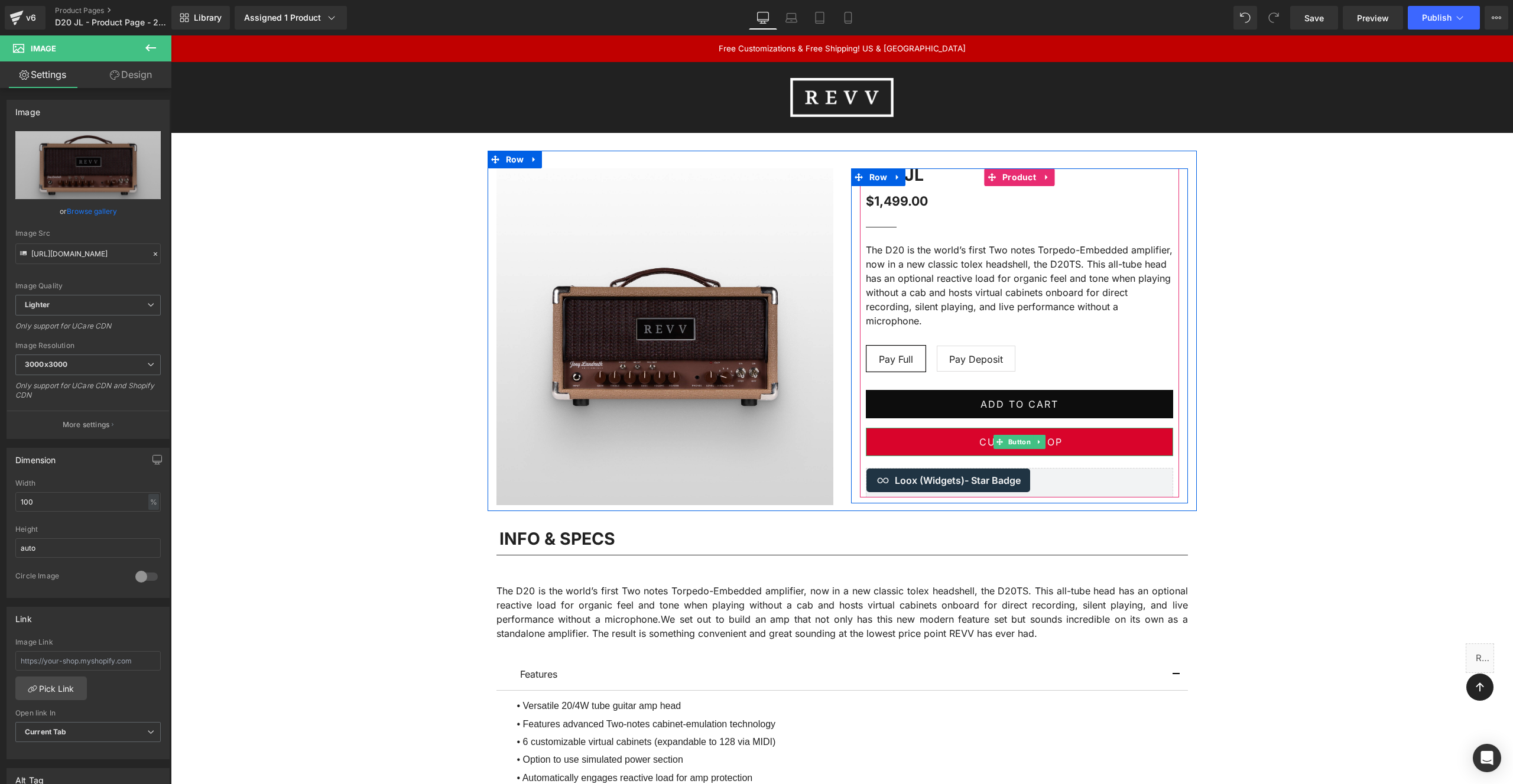
click at [896, 444] on link "Custom Shop" at bounding box center [1019, 442] width 307 height 29
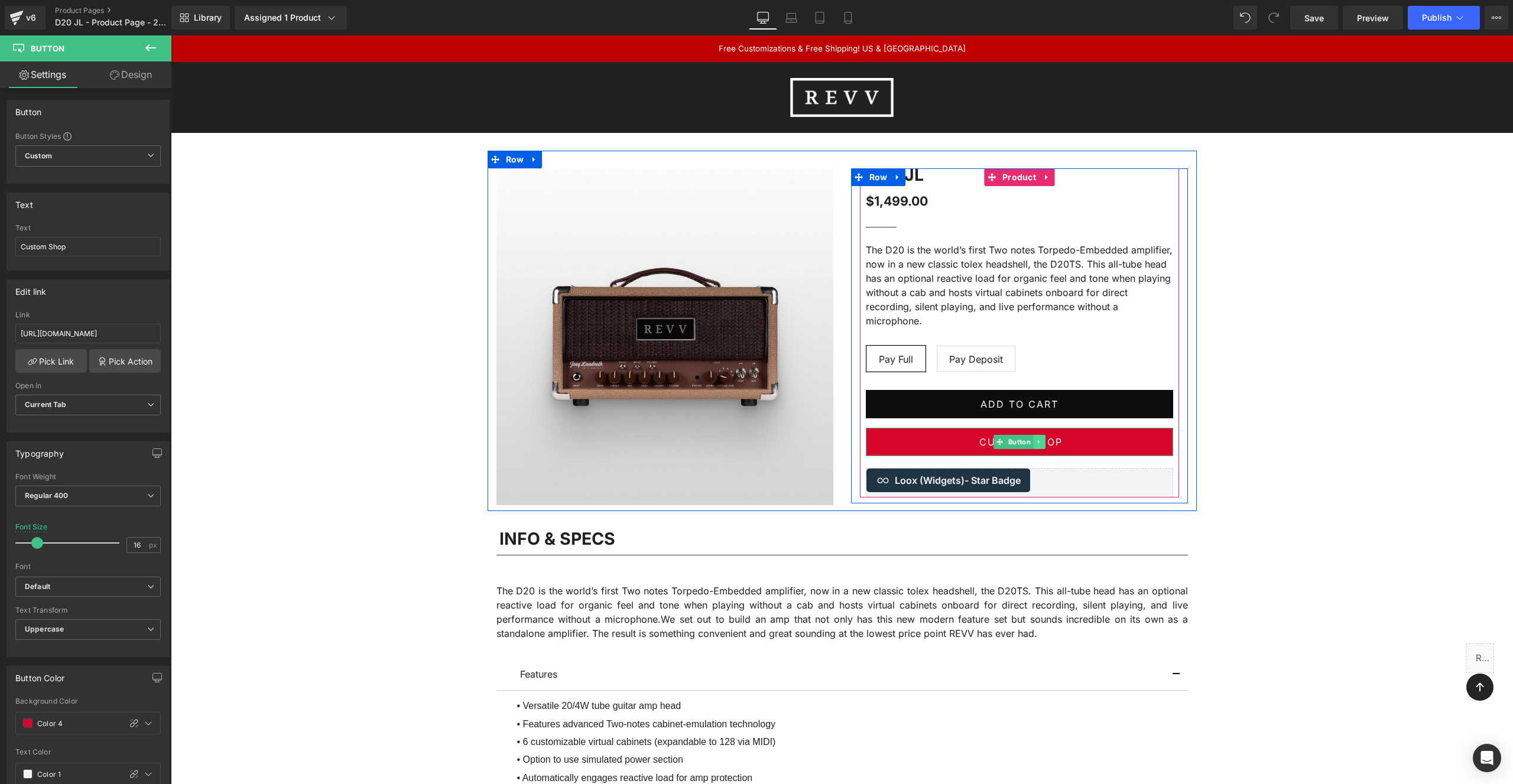
click at [1040, 442] on icon at bounding box center [1038, 442] width 7 height 7
click at [1046, 442] on icon at bounding box center [1045, 442] width 7 height 7
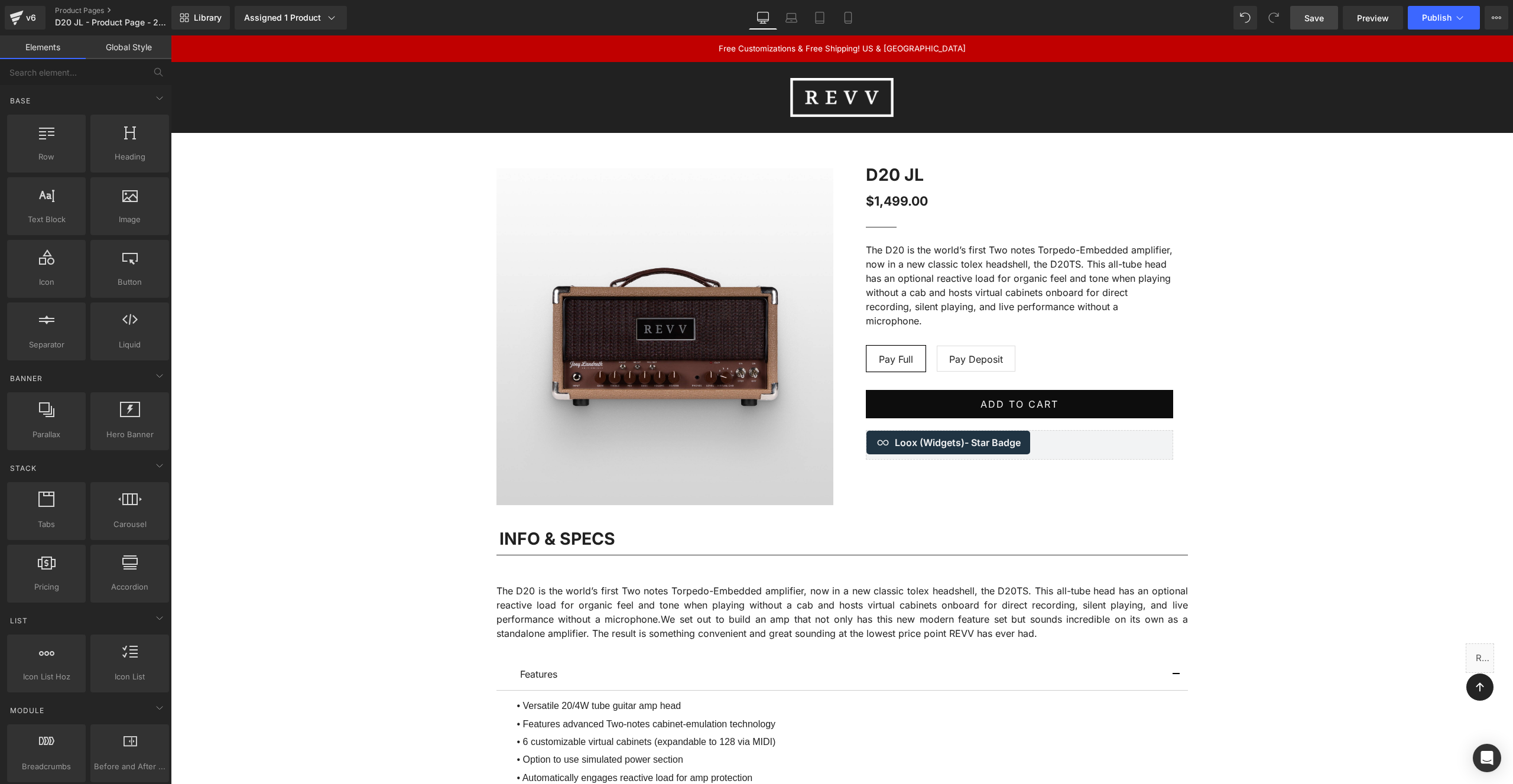
click at [1318, 16] on span "Save" at bounding box center [1314, 18] width 20 height 12
click at [77, 9] on link "Product Pages" at bounding box center [123, 11] width 136 height 10
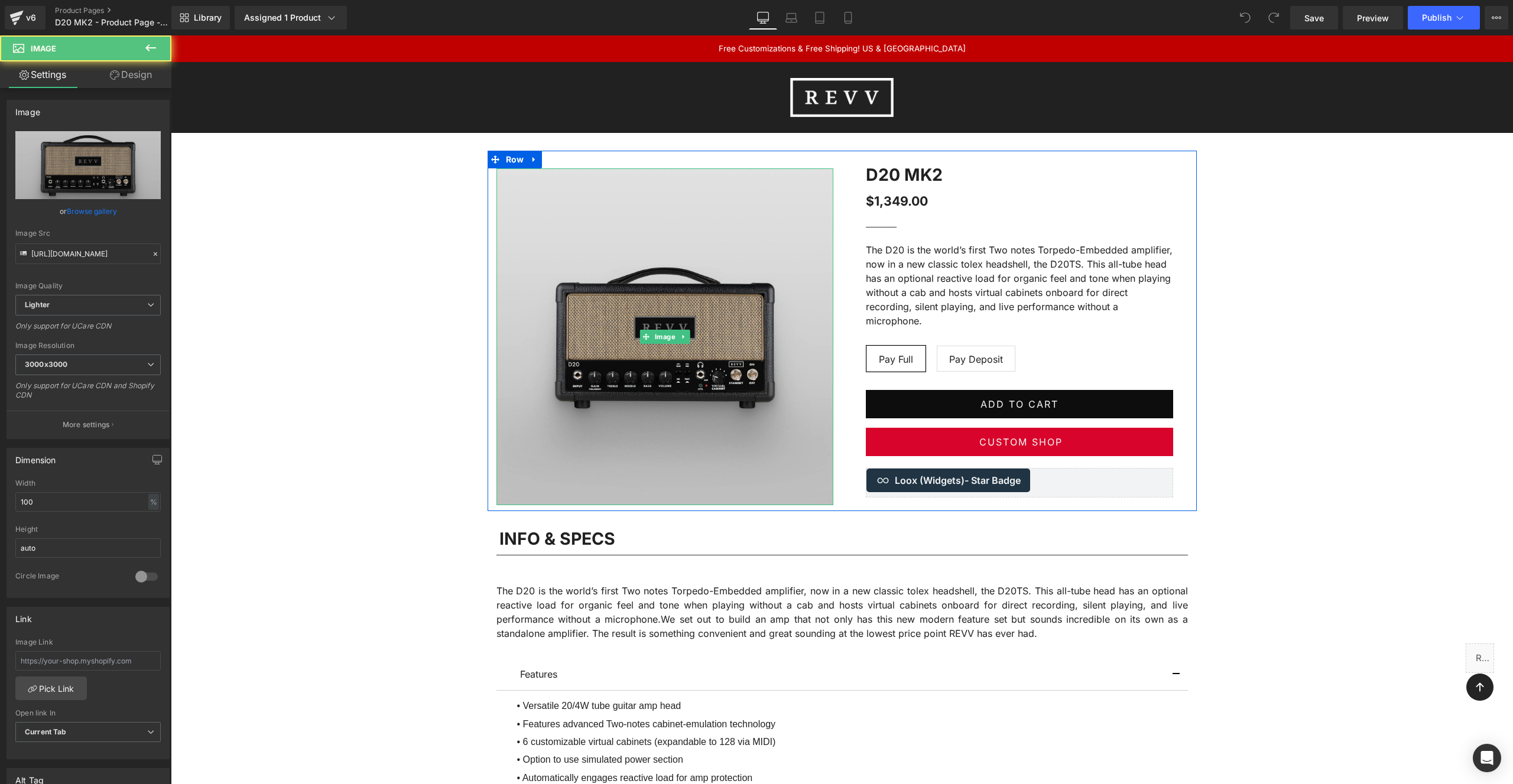
click at [650, 259] on img at bounding box center [665, 336] width 336 height 336
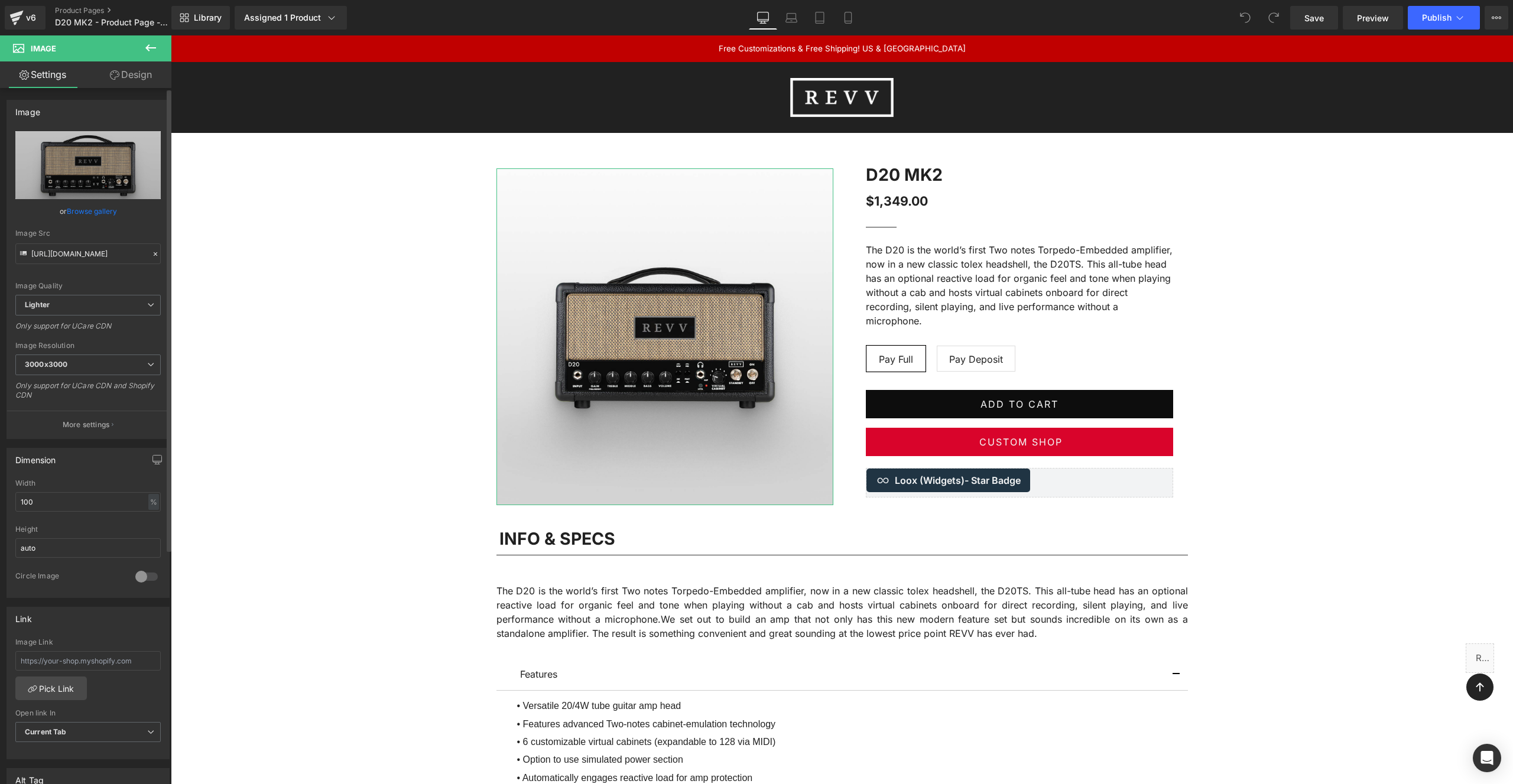
click at [85, 208] on link "Browse gallery" at bounding box center [91, 211] width 50 height 20
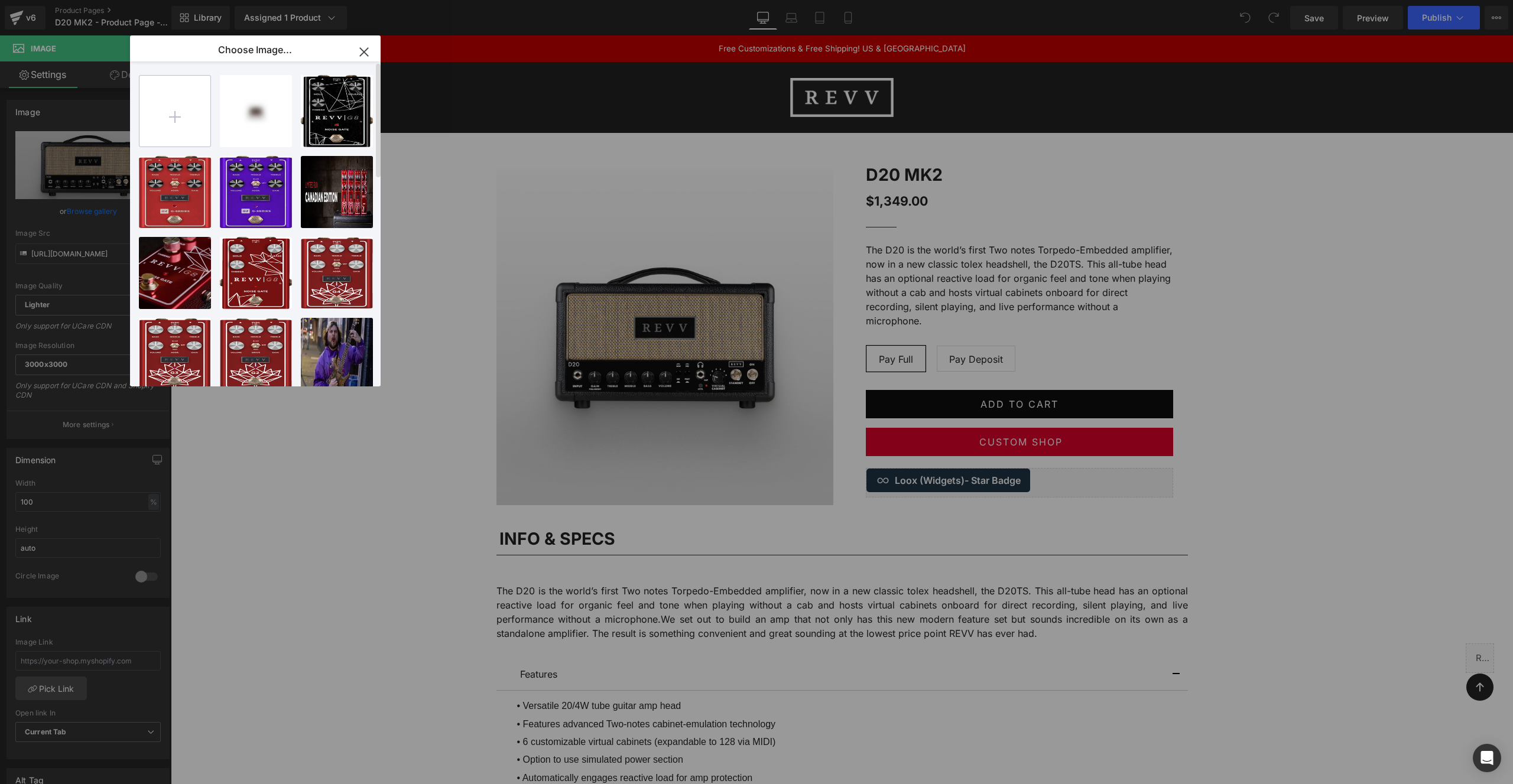
click at [172, 118] on input "file" at bounding box center [175, 111] width 71 height 71
type input "C:\fakepath\REVV - D20 MK2 - Front.jpg"
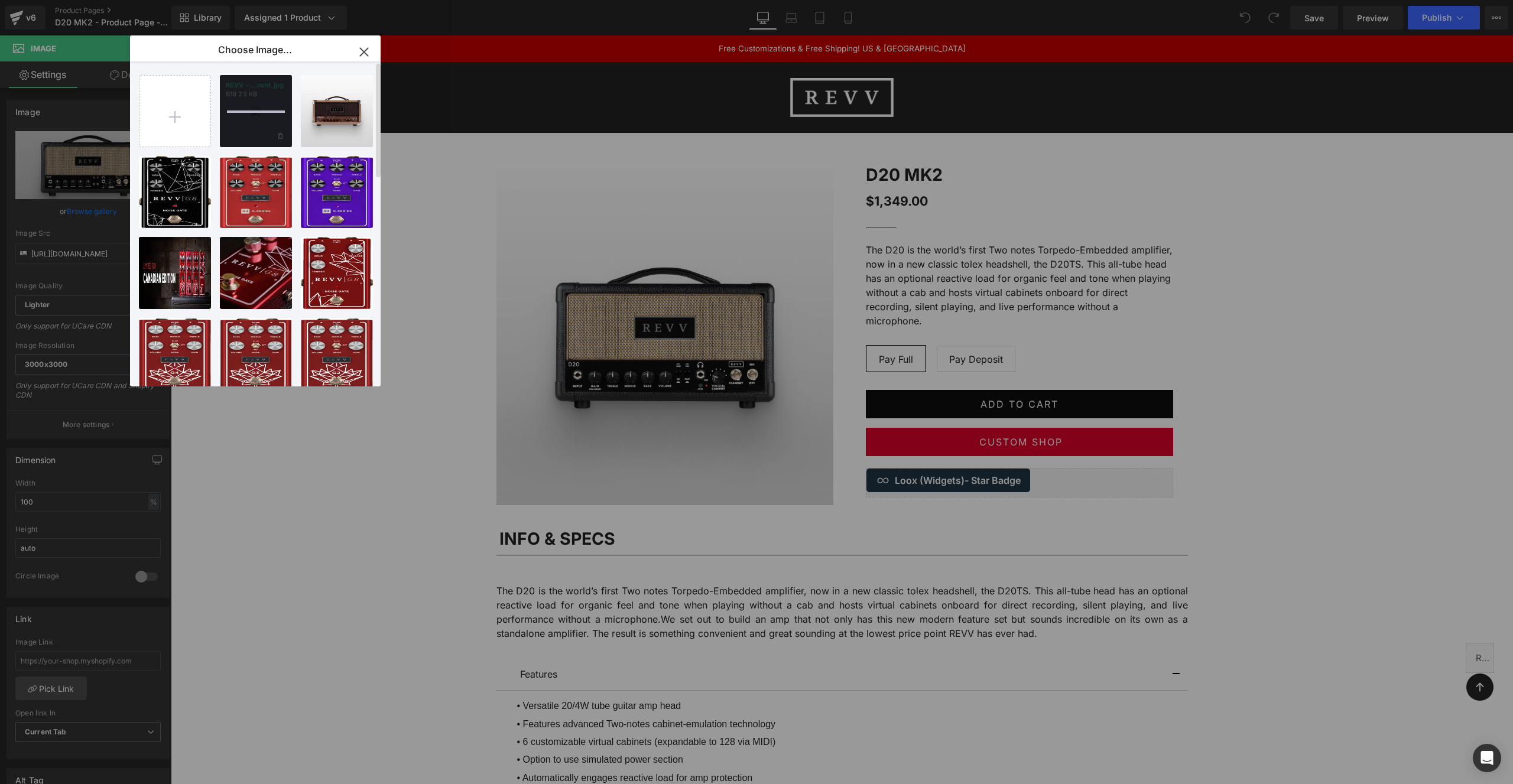
scroll to position [7, 0]
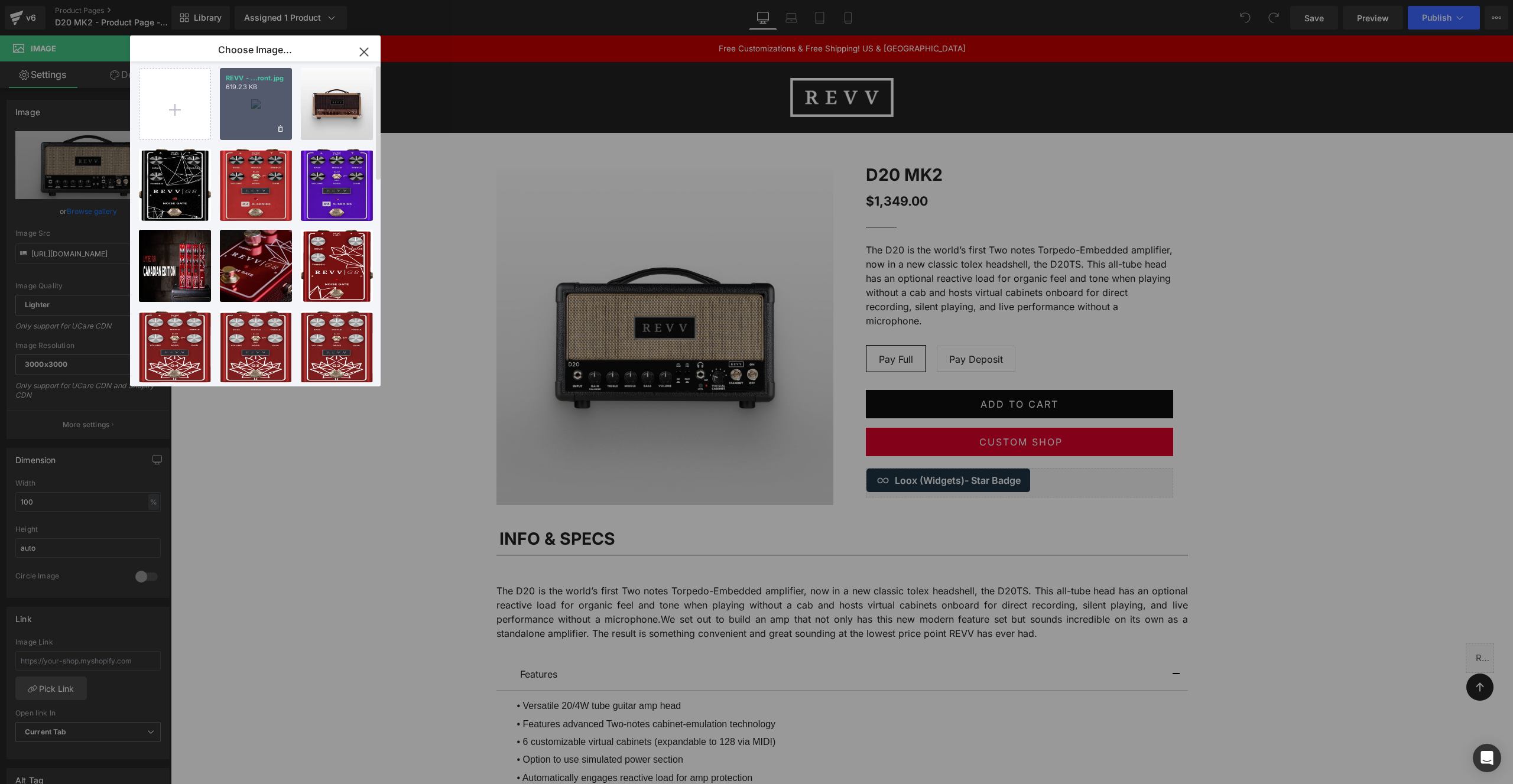
click at [256, 114] on div "REVV - ...ront.jpg 619.23 KB" at bounding box center [256, 104] width 72 height 72
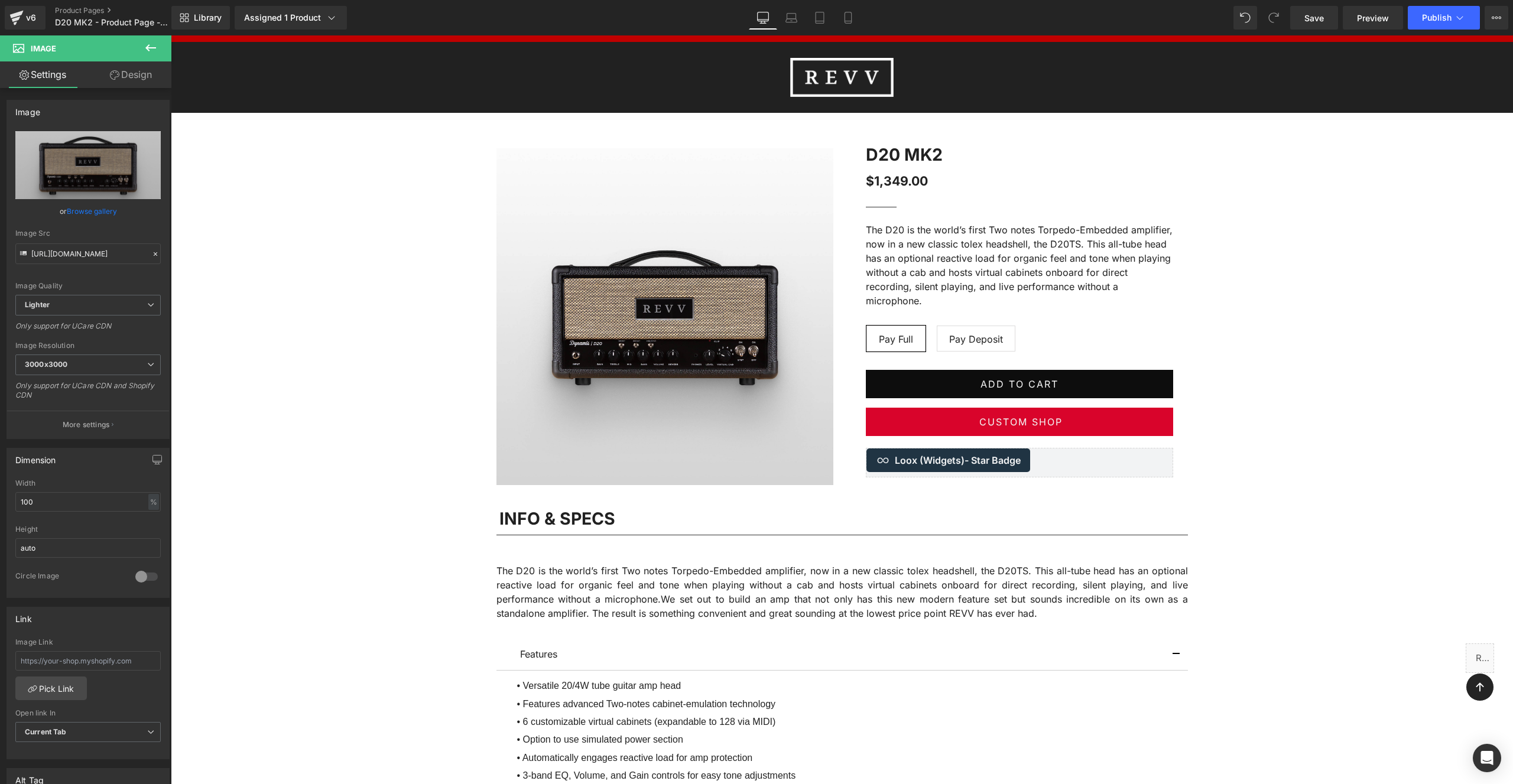
scroll to position [0, 0]
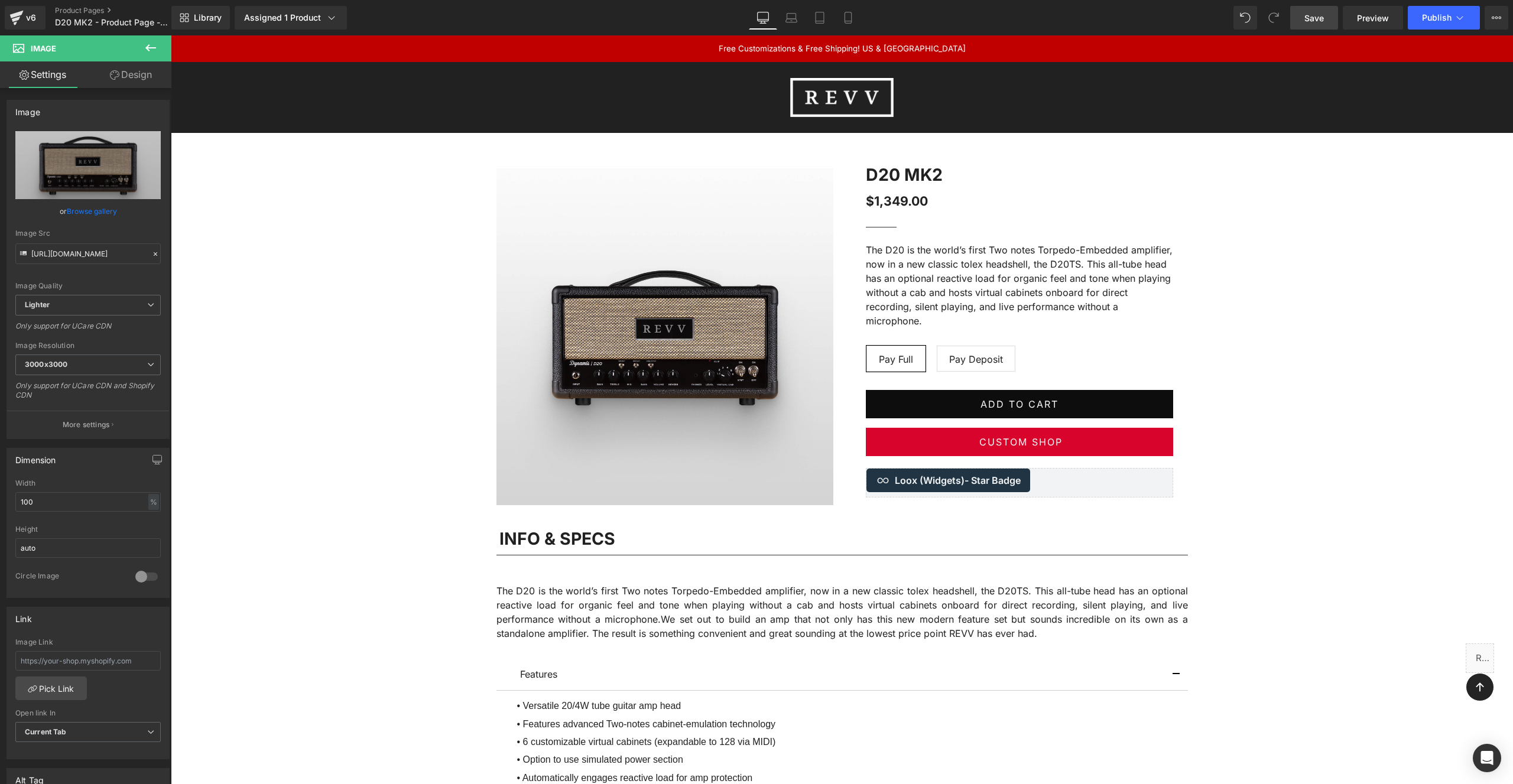
click at [1308, 13] on span "Save" at bounding box center [1314, 18] width 20 height 12
click at [69, 9] on link "Product Pages" at bounding box center [123, 11] width 136 height 10
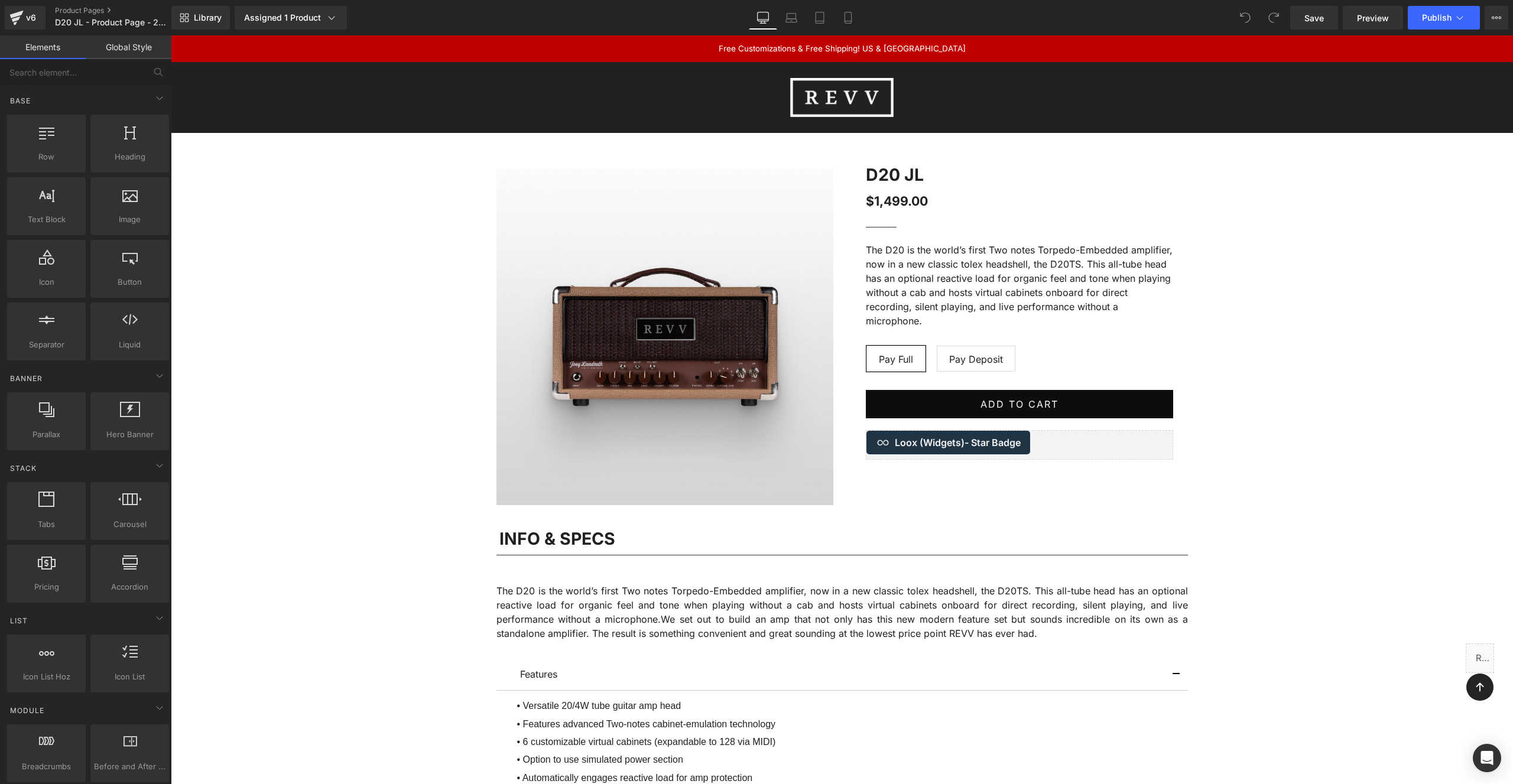
click at [69, 11] on link "Product Pages" at bounding box center [123, 11] width 136 height 10
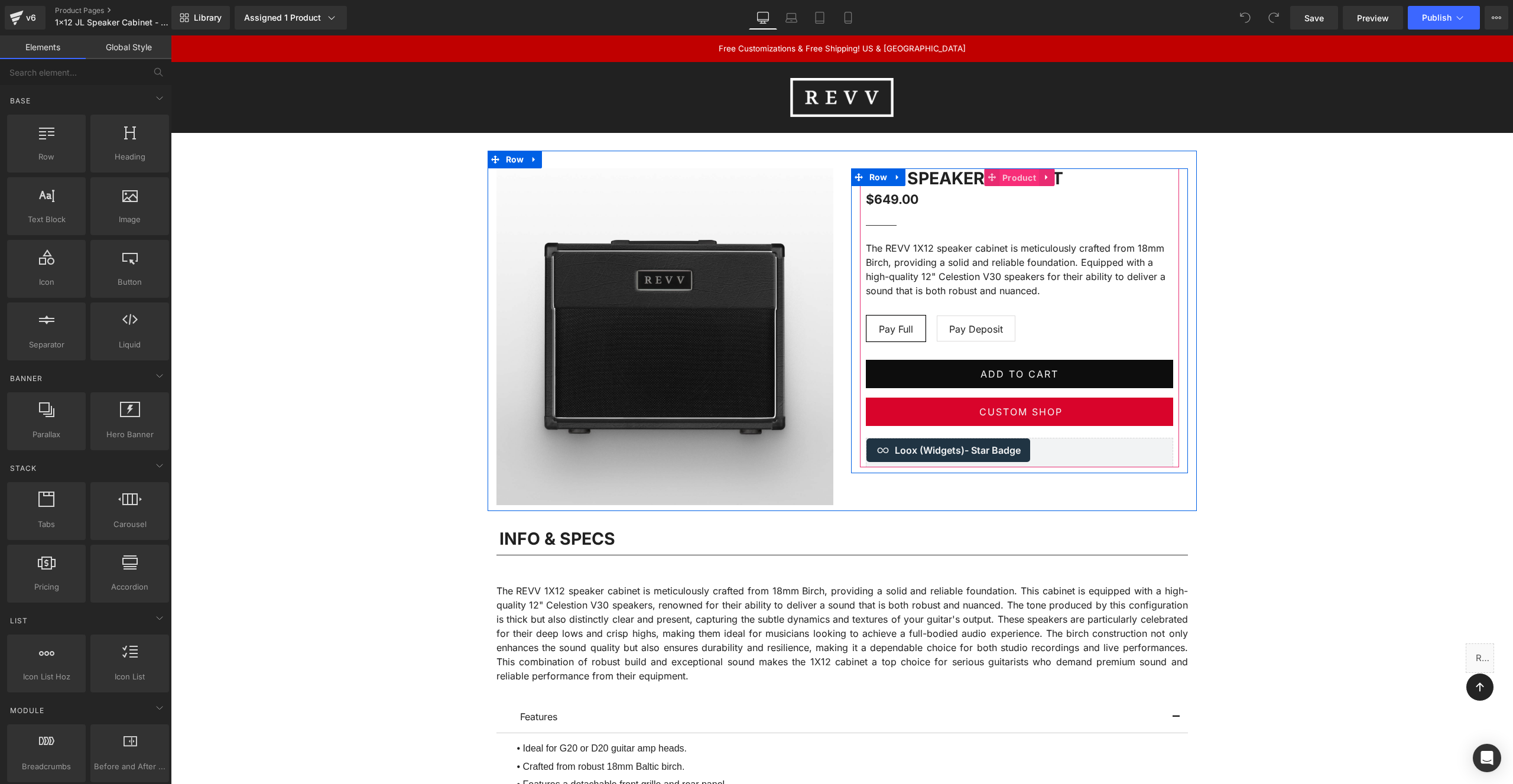
click at [1021, 178] on span "Product" at bounding box center [1019, 178] width 39 height 17
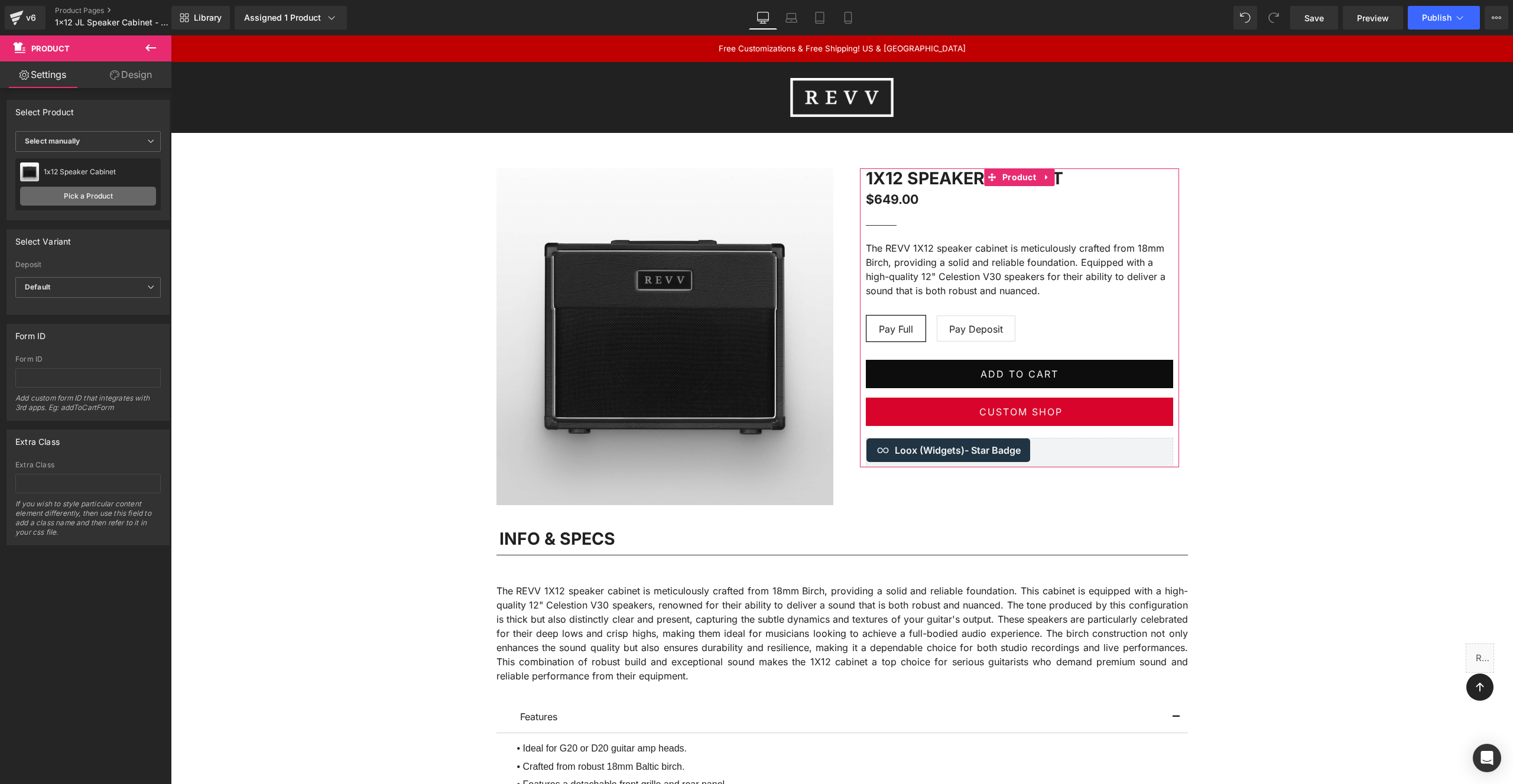
click at [50, 195] on link "Pick a Product" at bounding box center [88, 196] width 136 height 19
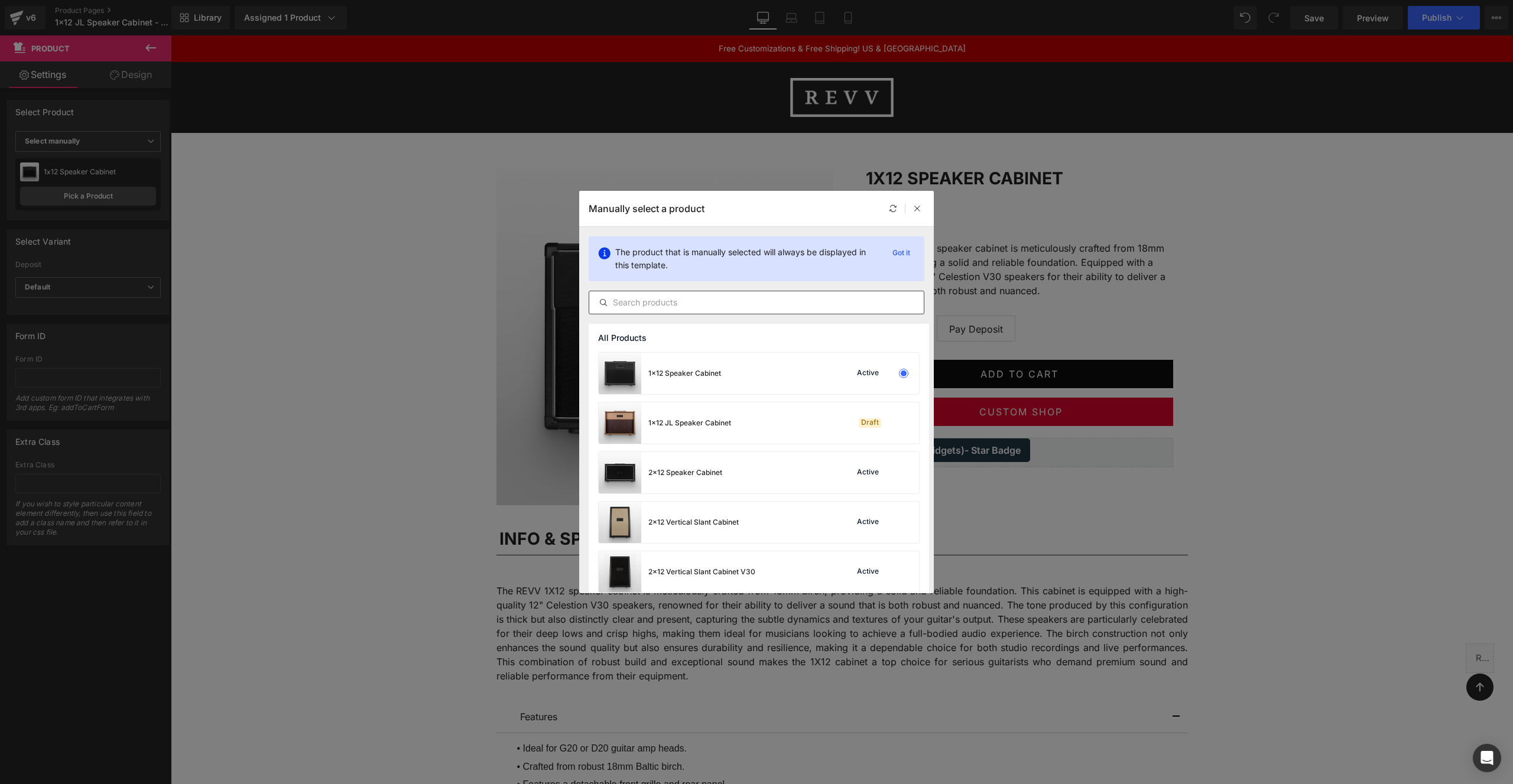
click at [718, 299] on input "text" at bounding box center [756, 302] width 334 height 14
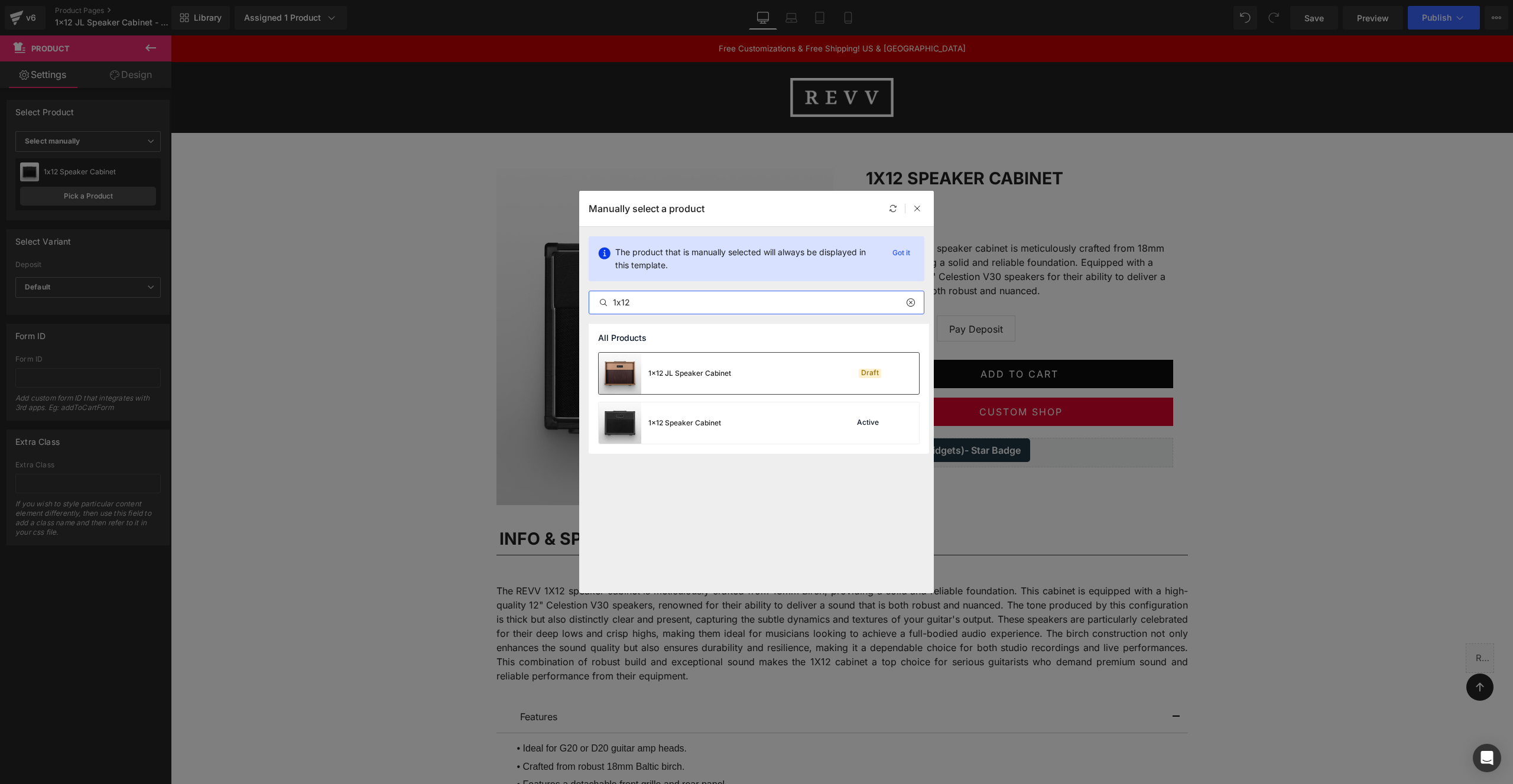
type input "1x12"
click at [712, 379] on div "1x12 JL Speaker Cabinet" at bounding box center [665, 373] width 132 height 42
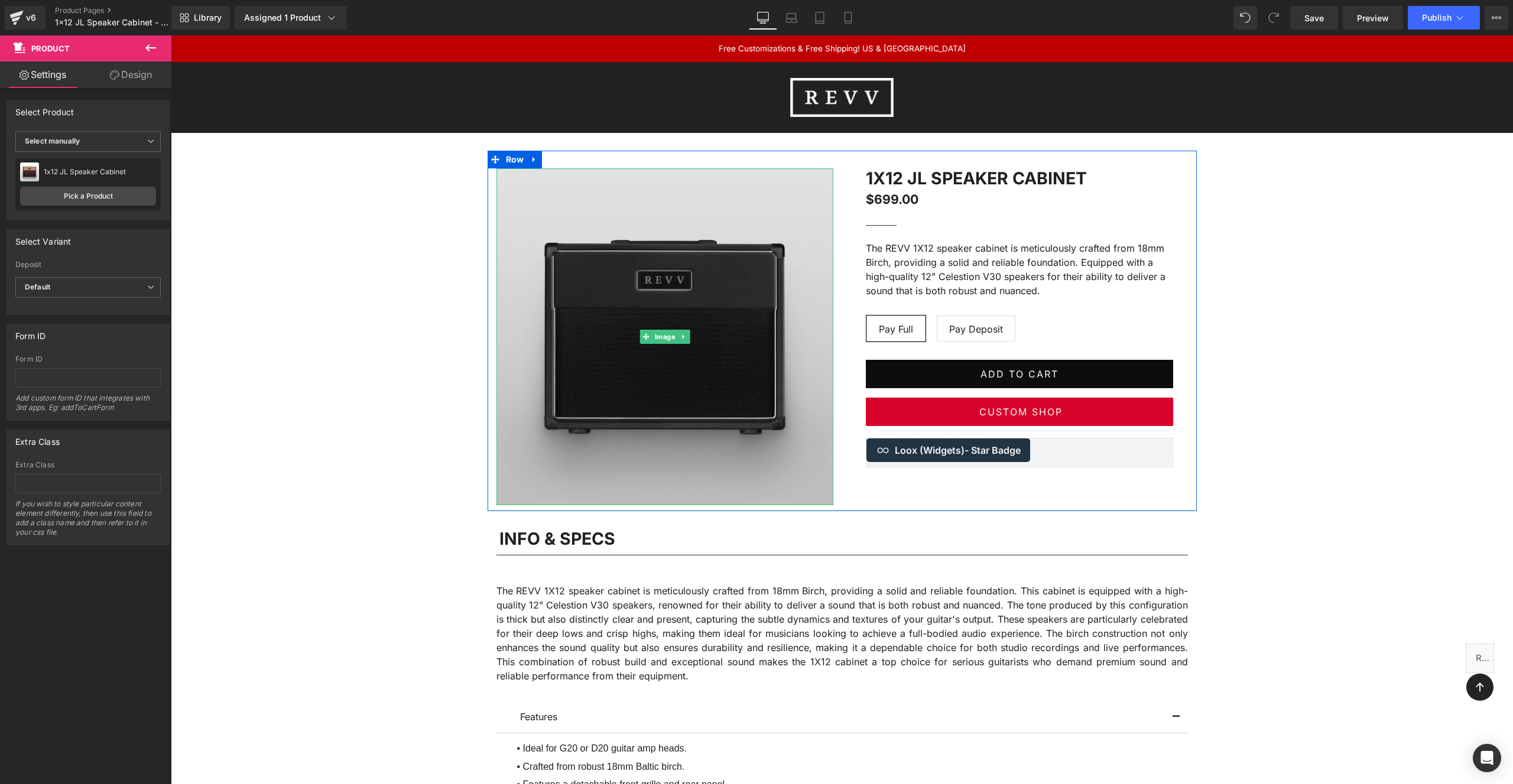
click at [634, 278] on img at bounding box center [665, 336] width 336 height 336
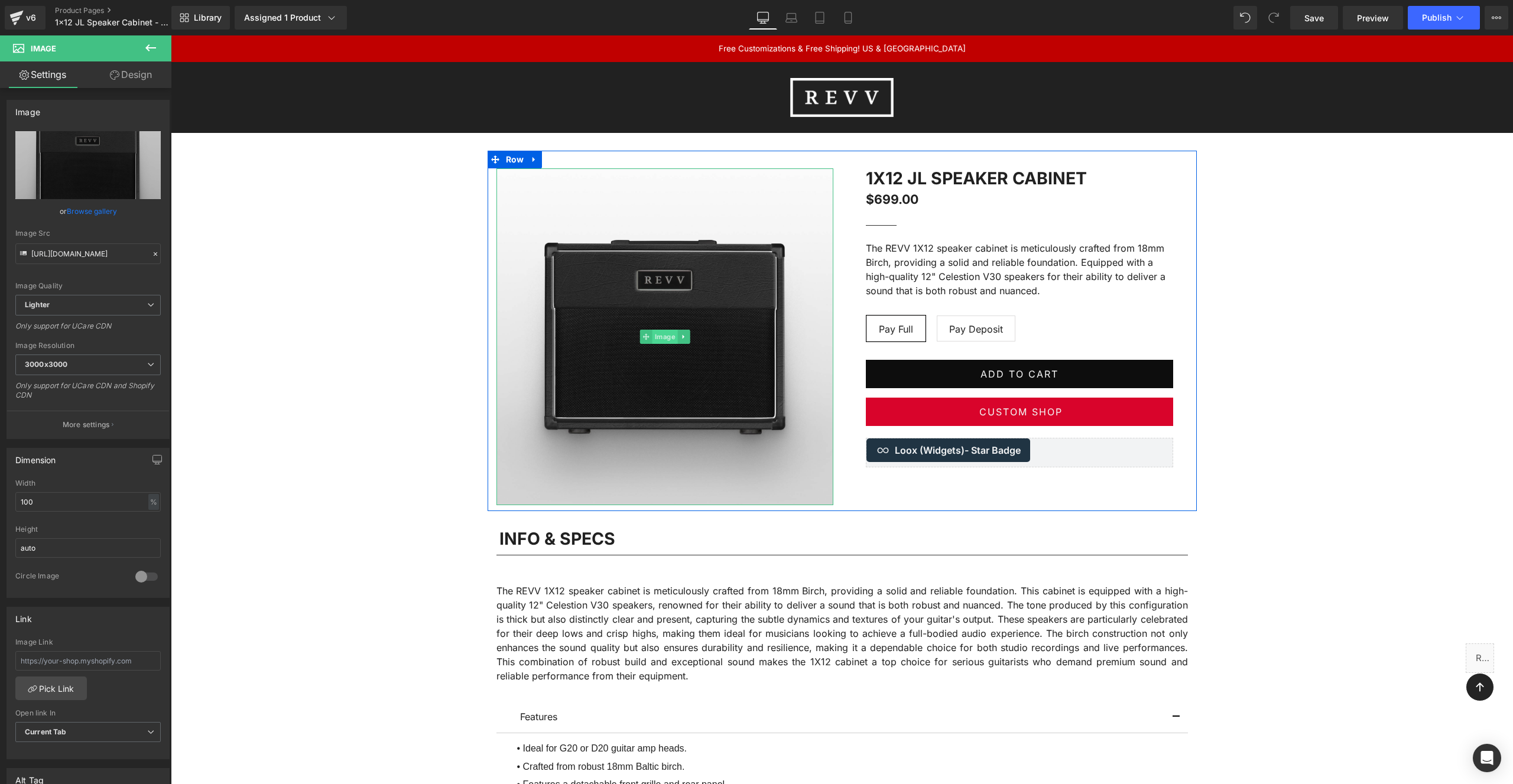
click at [664, 336] on span "Image" at bounding box center [665, 336] width 26 height 14
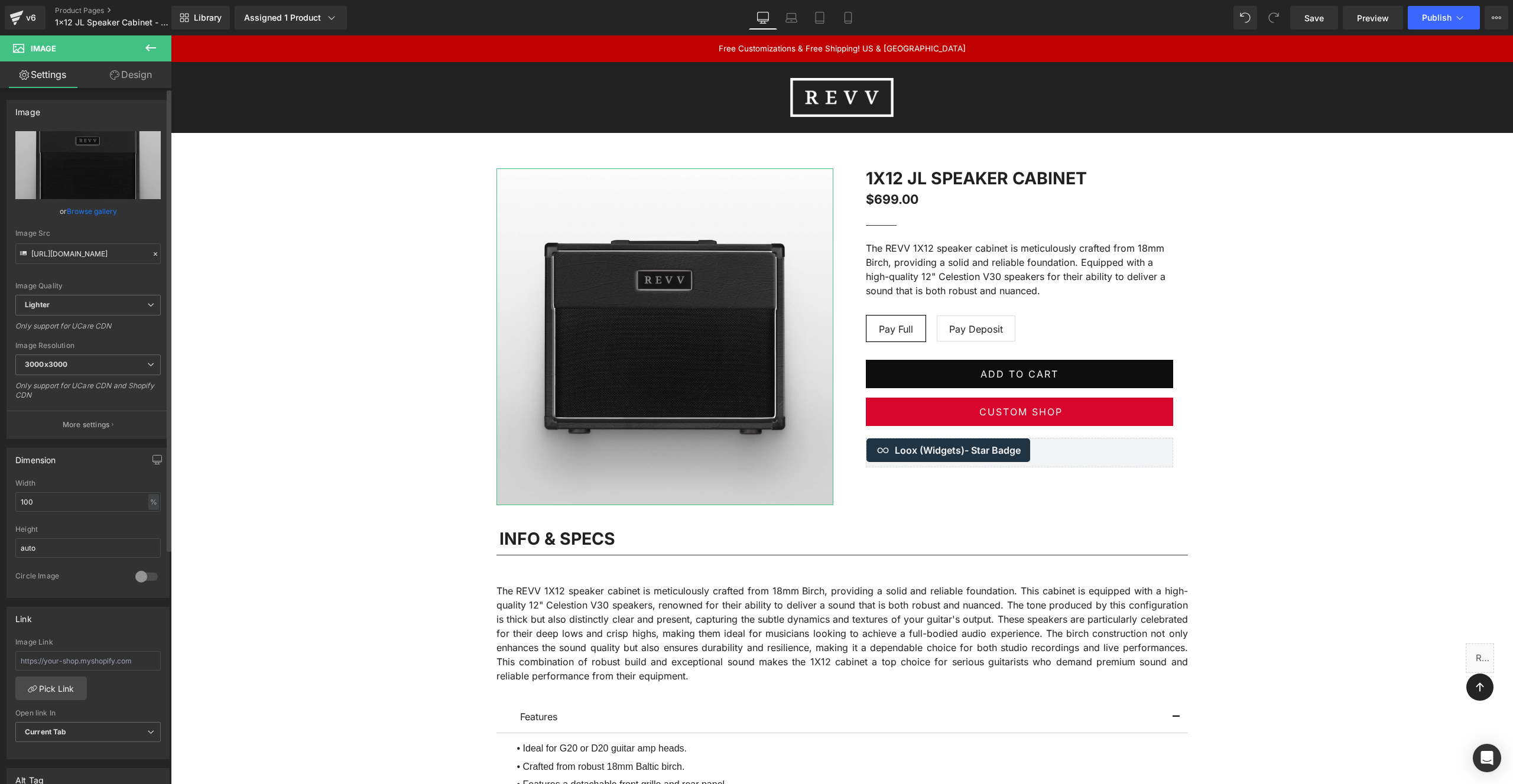
click at [88, 211] on link "Browse gallery" at bounding box center [91, 211] width 50 height 20
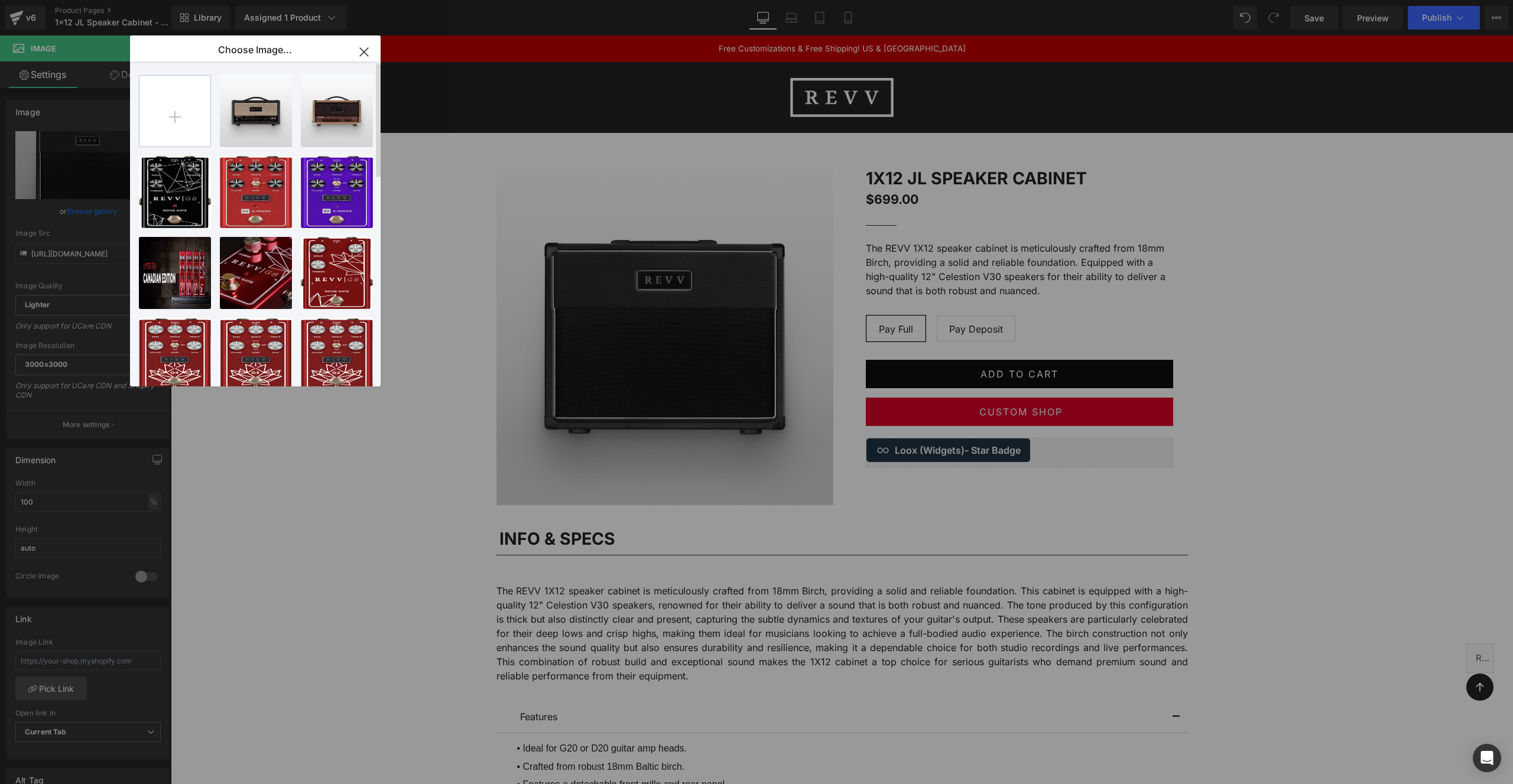
click at [169, 112] on input "file" at bounding box center [175, 111] width 71 height 71
type input "C:\fakepath\REVV - 1x12 JL - Front.jpg"
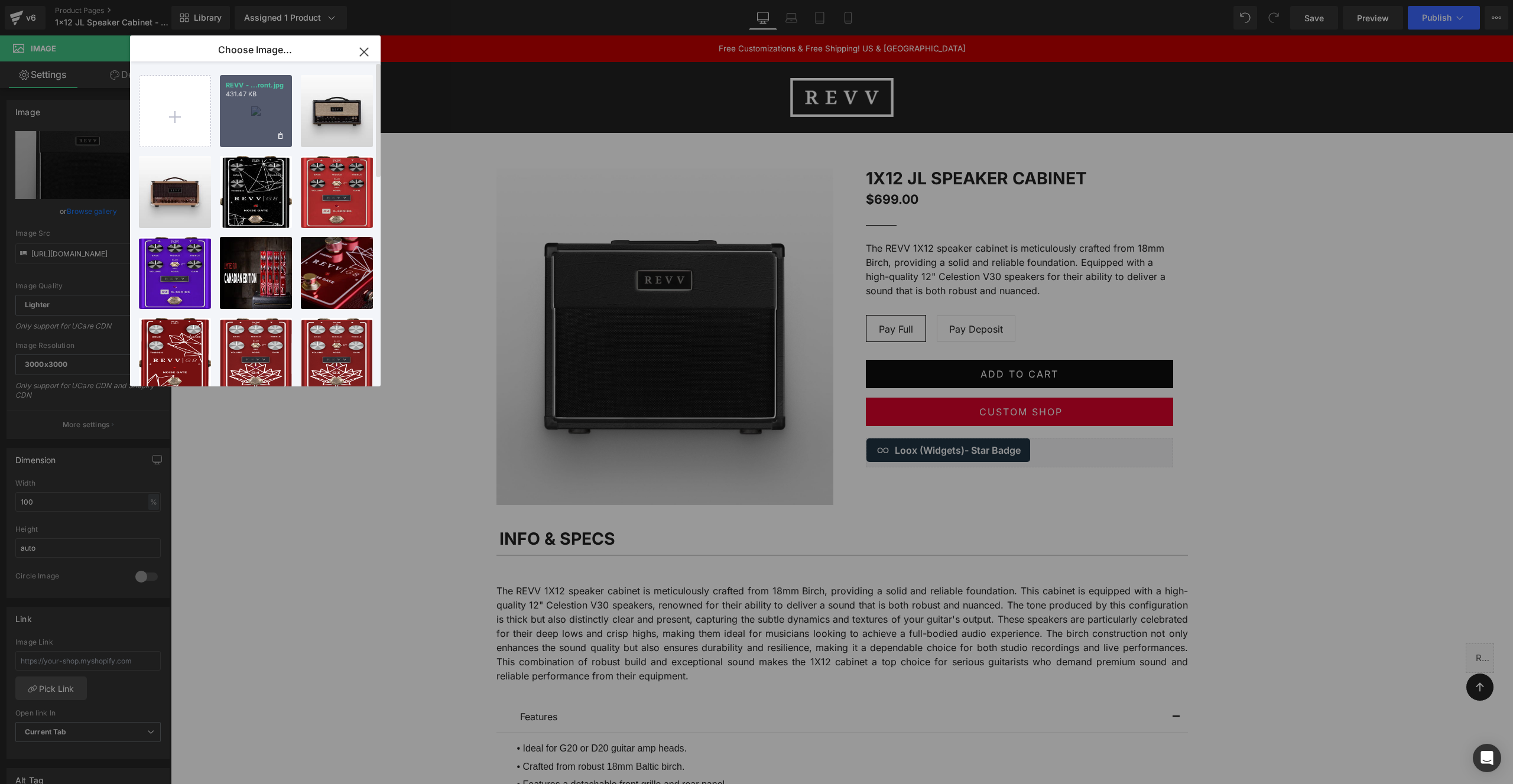
click at [250, 104] on div "REVV - ...ront.jpg 431.47 KB" at bounding box center [256, 110] width 72 height 72
type input "[URL][DOMAIN_NAME]"
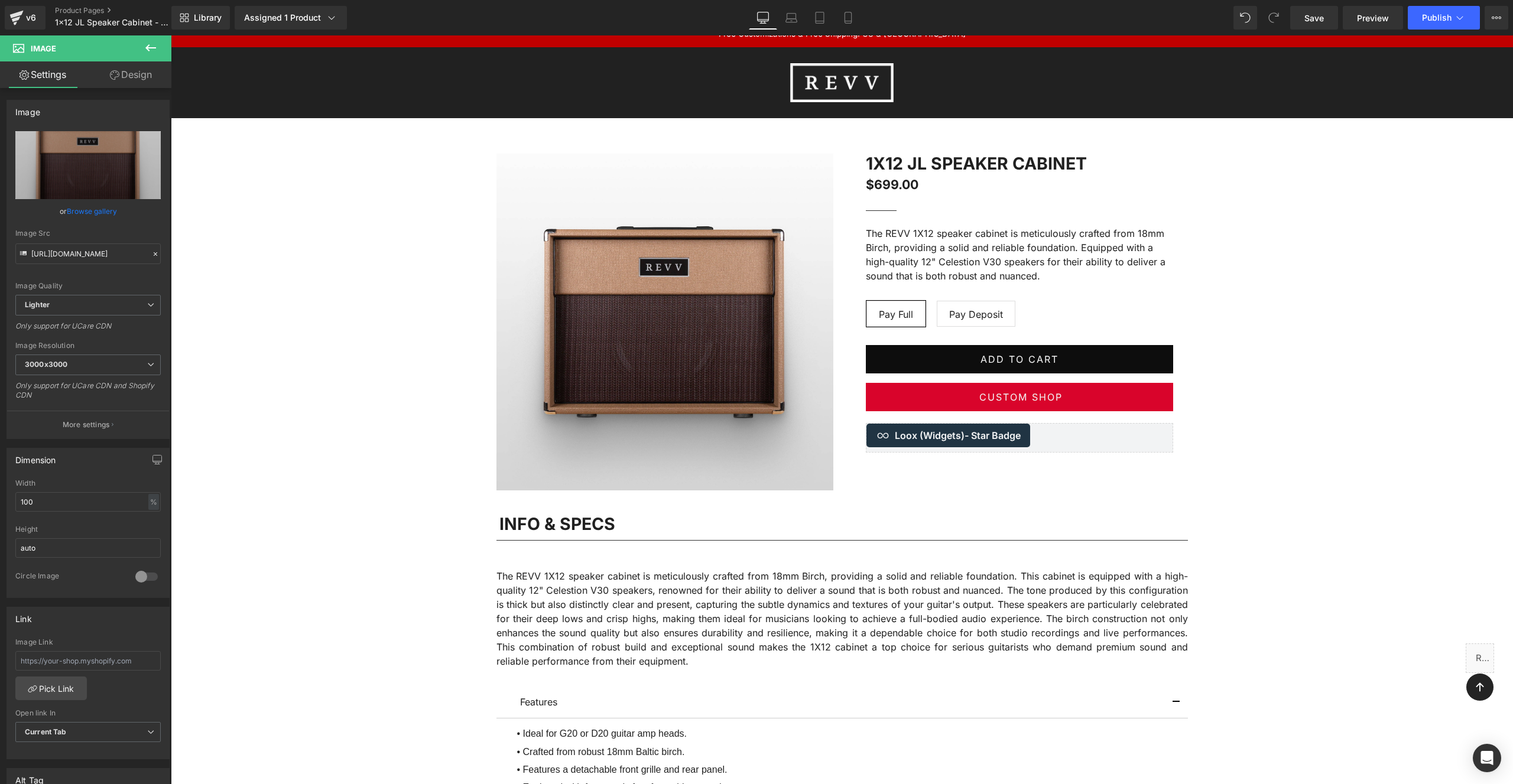
scroll to position [15, 0]
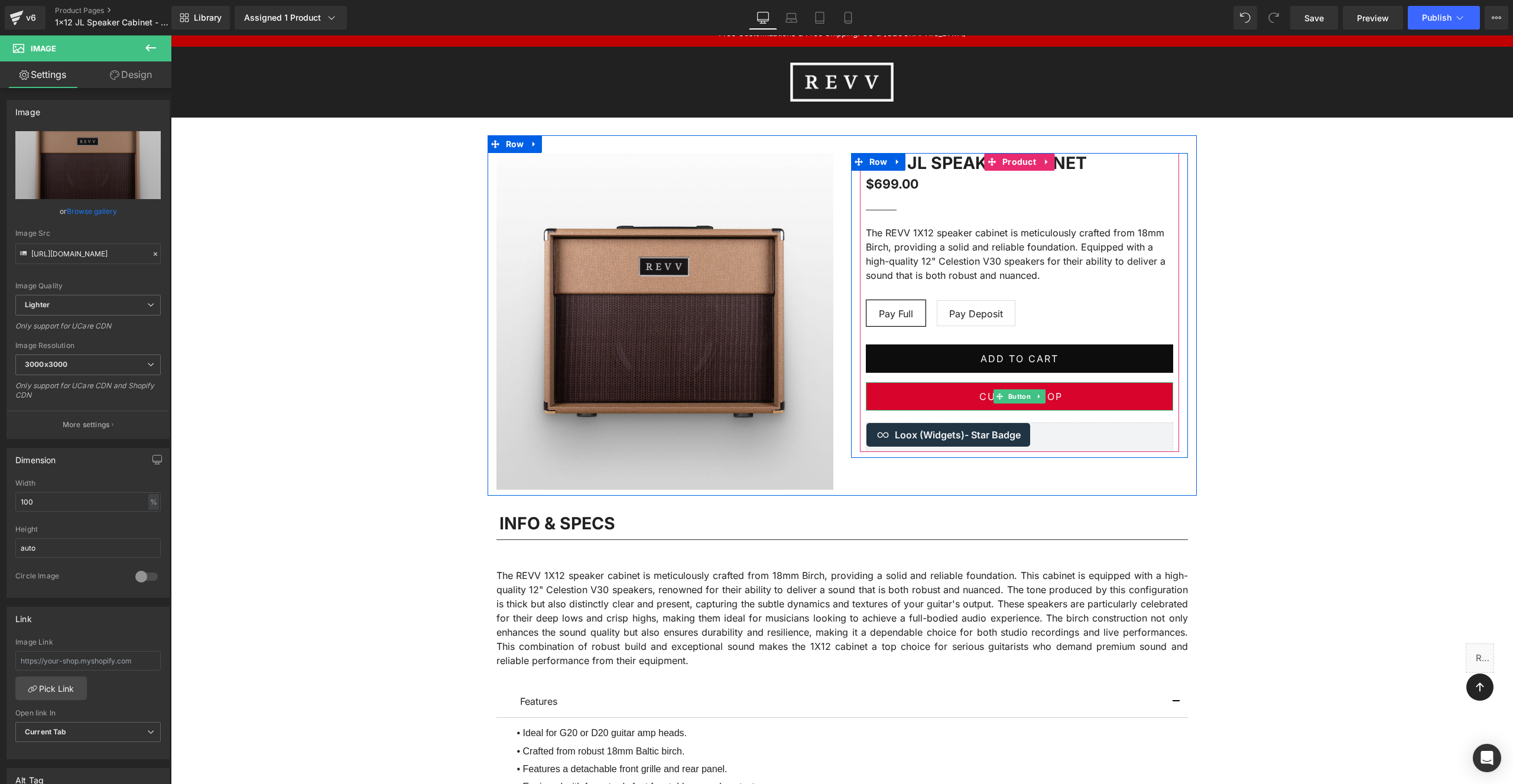
click at [1081, 392] on link "Custom Shop" at bounding box center [1019, 397] width 307 height 29
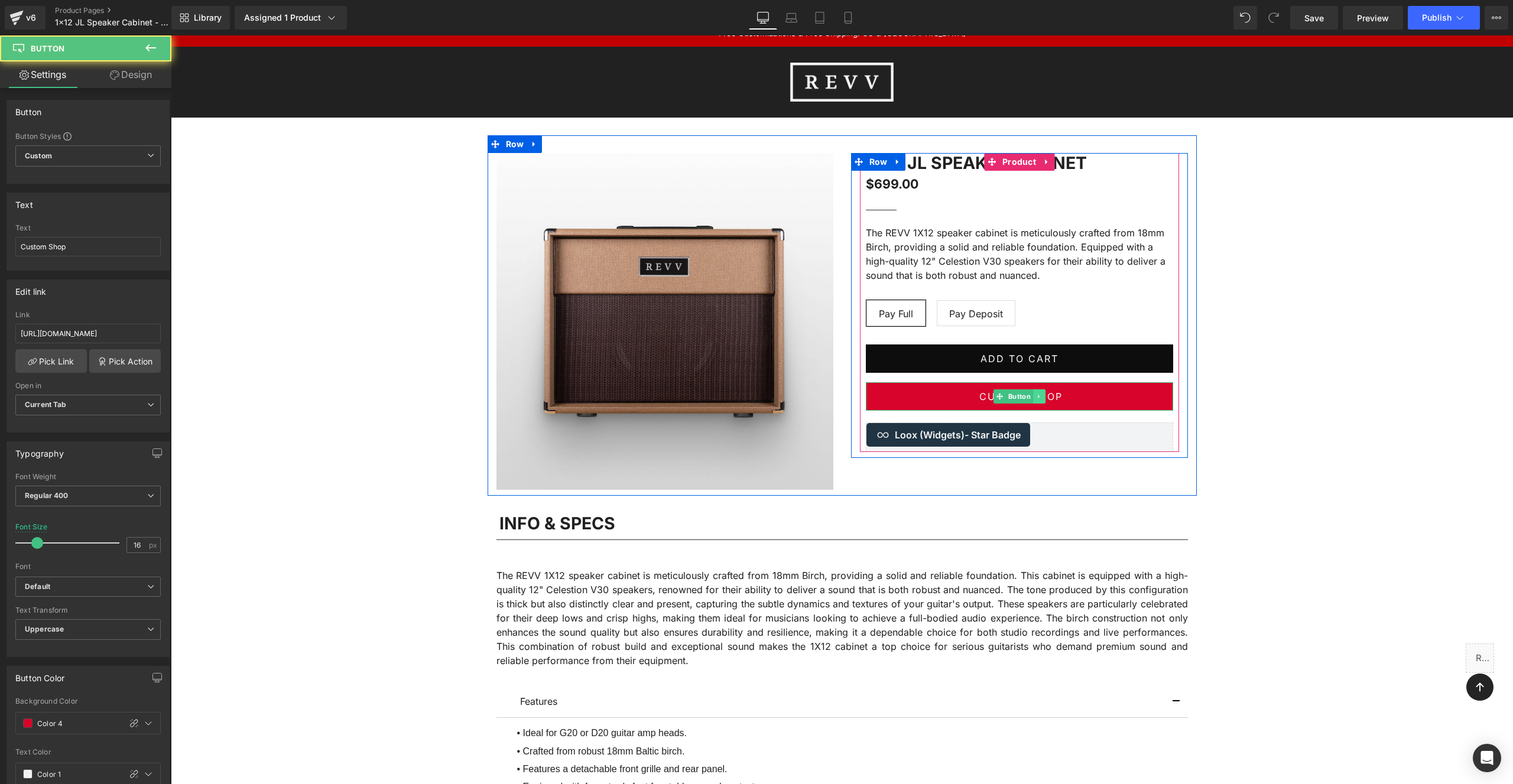
click at [1037, 395] on icon at bounding box center [1038, 396] width 2 height 4
click at [1048, 395] on link at bounding box center [1045, 396] width 12 height 14
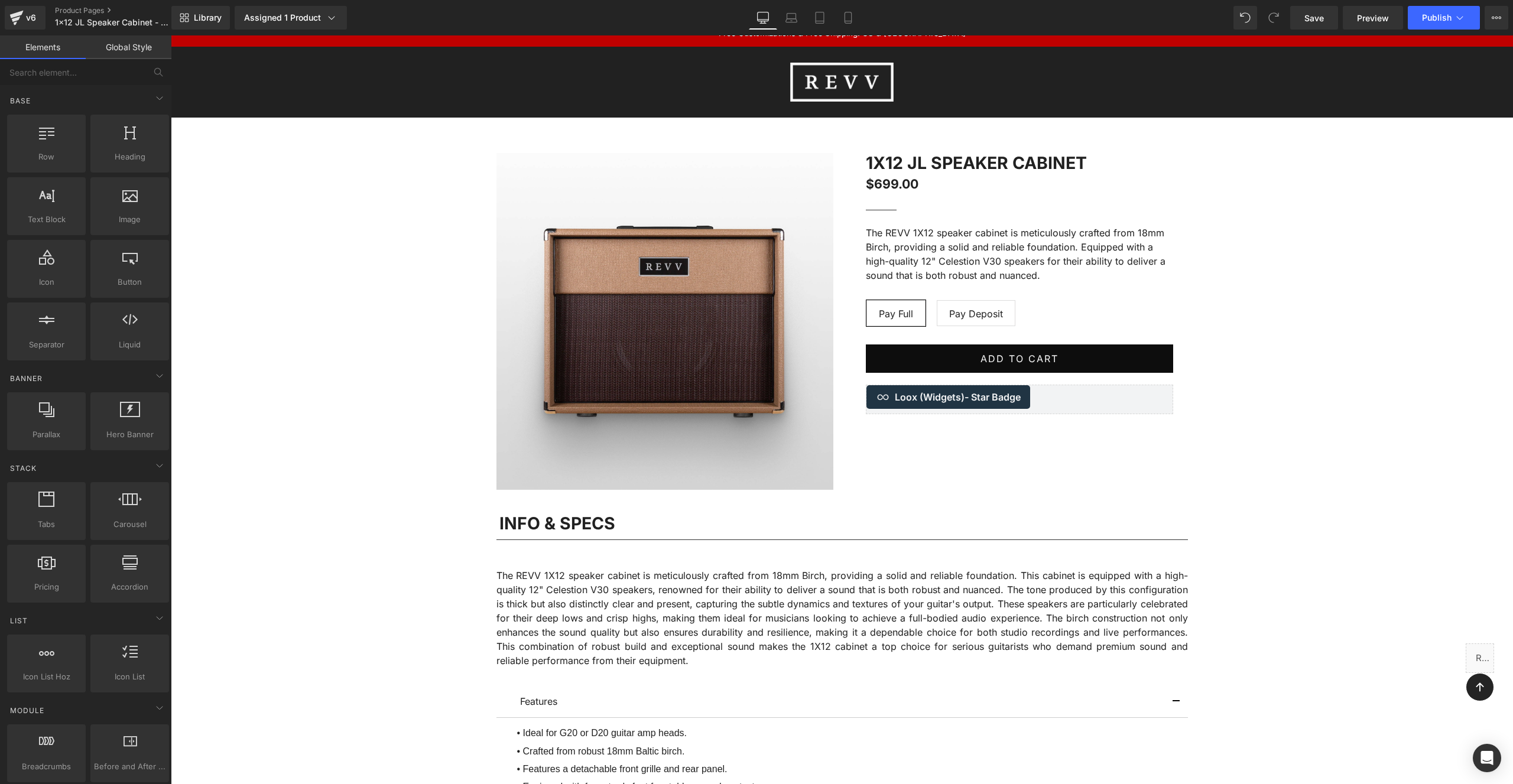
scroll to position [0, 0]
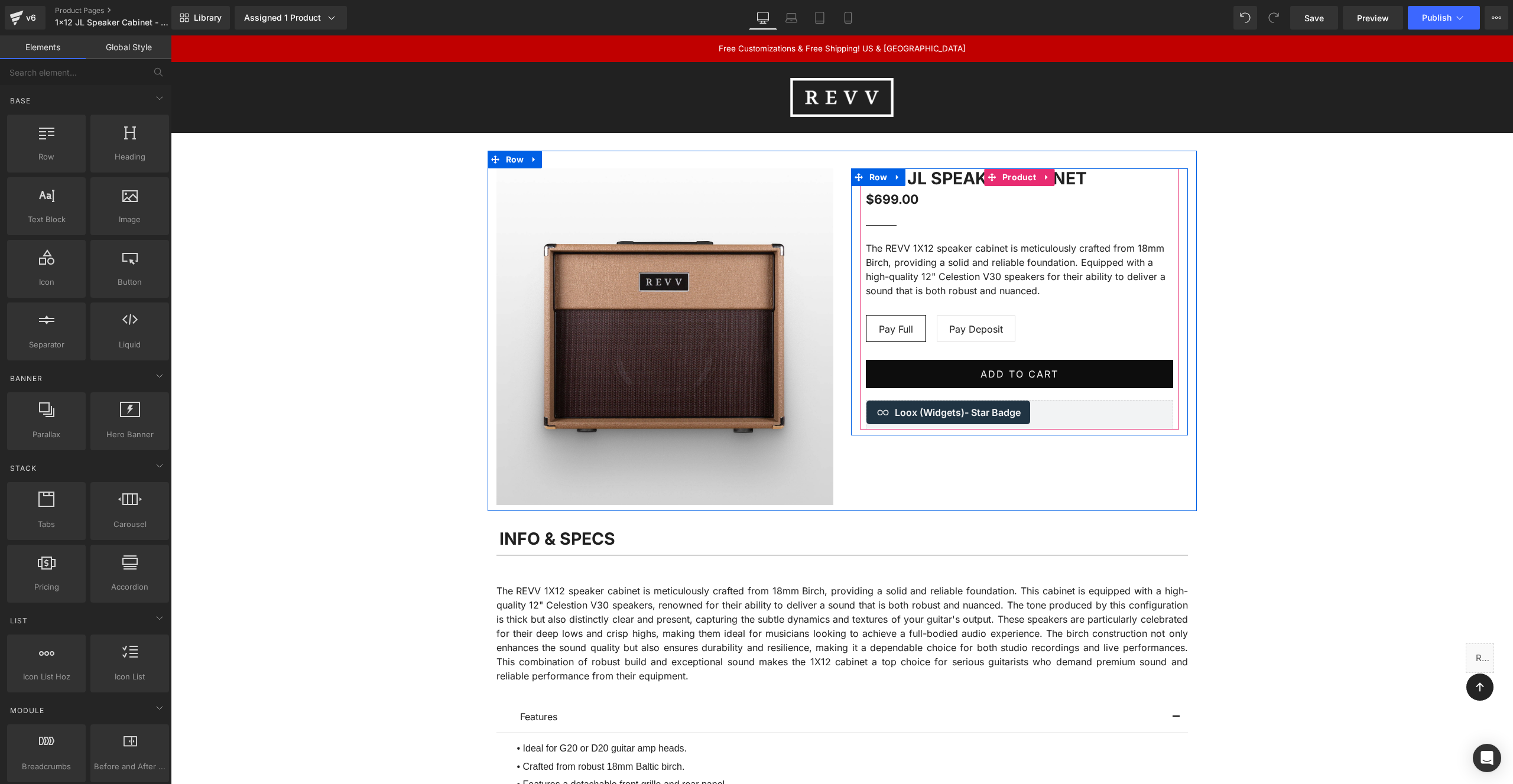
drag, startPoint x: 948, startPoint y: 195, endPoint x: 954, endPoint y: 191, distance: 7.2
click at [948, 195] on div "$699.00 $699.00" at bounding box center [1019, 200] width 307 height 17
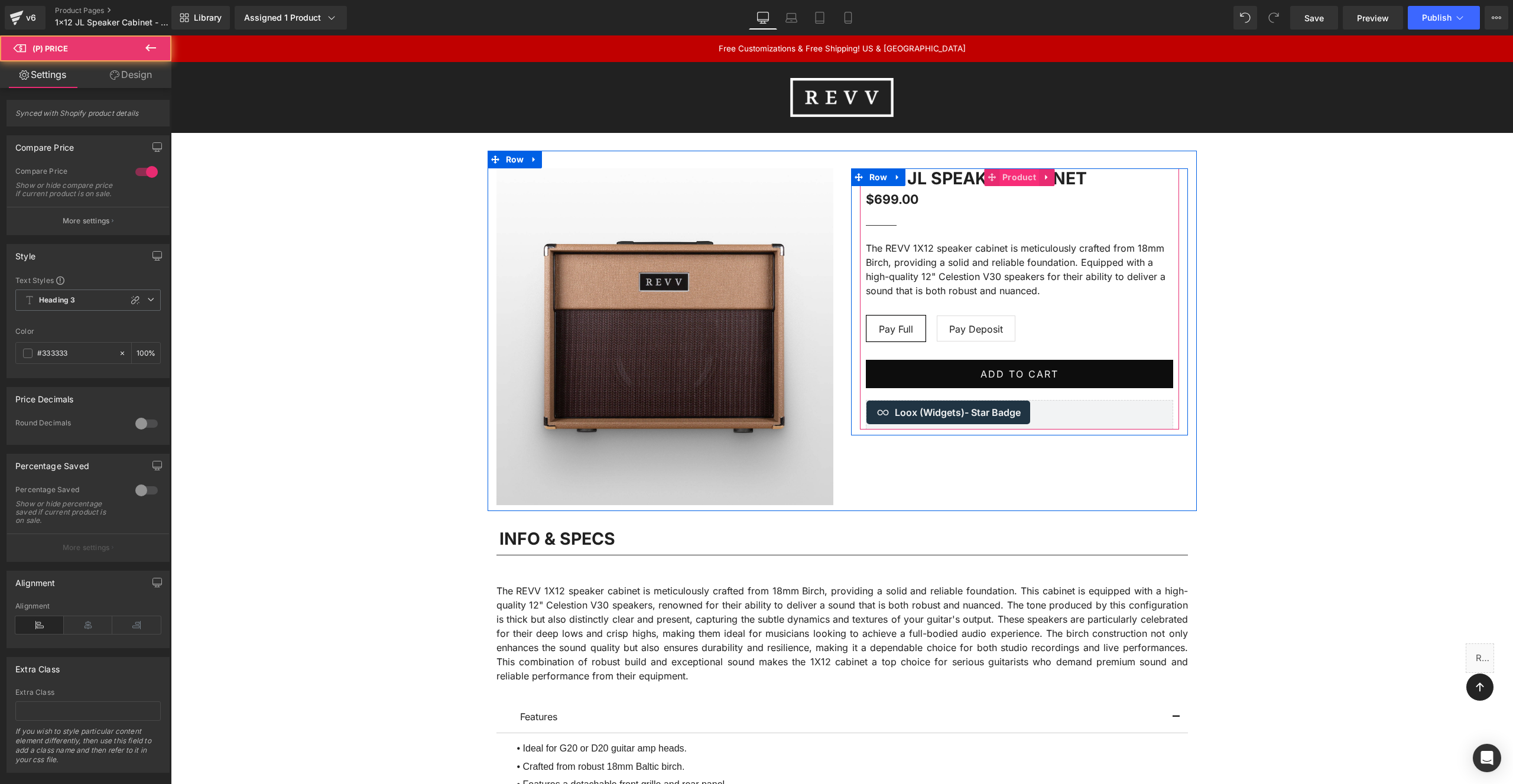
click at [1014, 176] on span "Product" at bounding box center [1019, 177] width 39 height 17
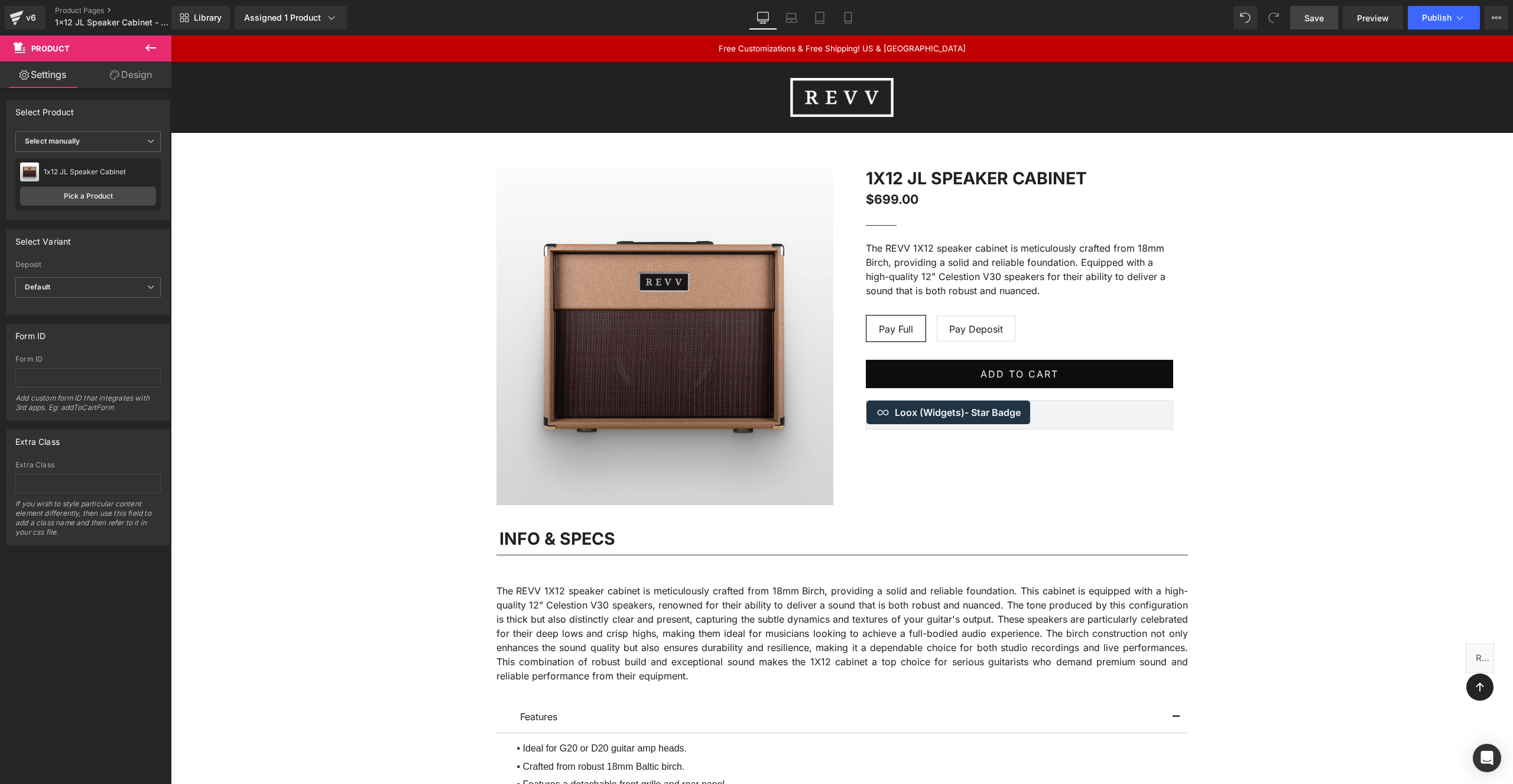
click at [1313, 17] on span "Save" at bounding box center [1314, 18] width 20 height 12
click at [86, 11] on link "Product Pages" at bounding box center [123, 11] width 136 height 10
